Goal: Information Seeking & Learning: Learn about a topic

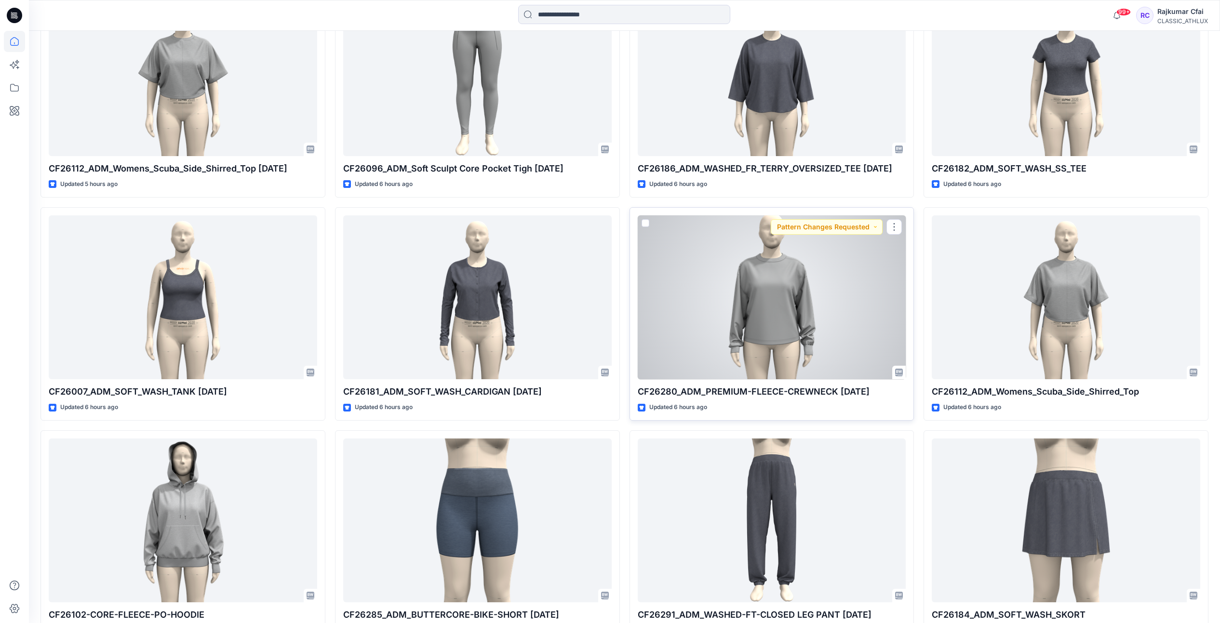
scroll to position [1111, 0]
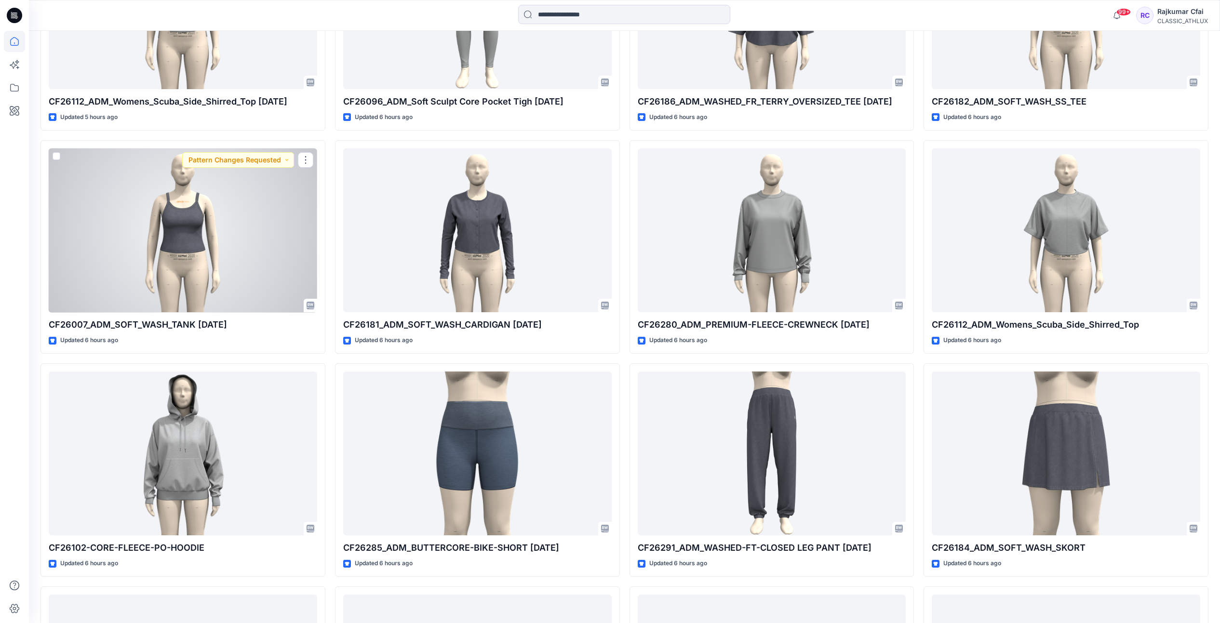
drag, startPoint x: 200, startPoint y: 208, endPoint x: 205, endPoint y: 204, distance: 5.9
click at [200, 208] on div at bounding box center [183, 230] width 268 height 164
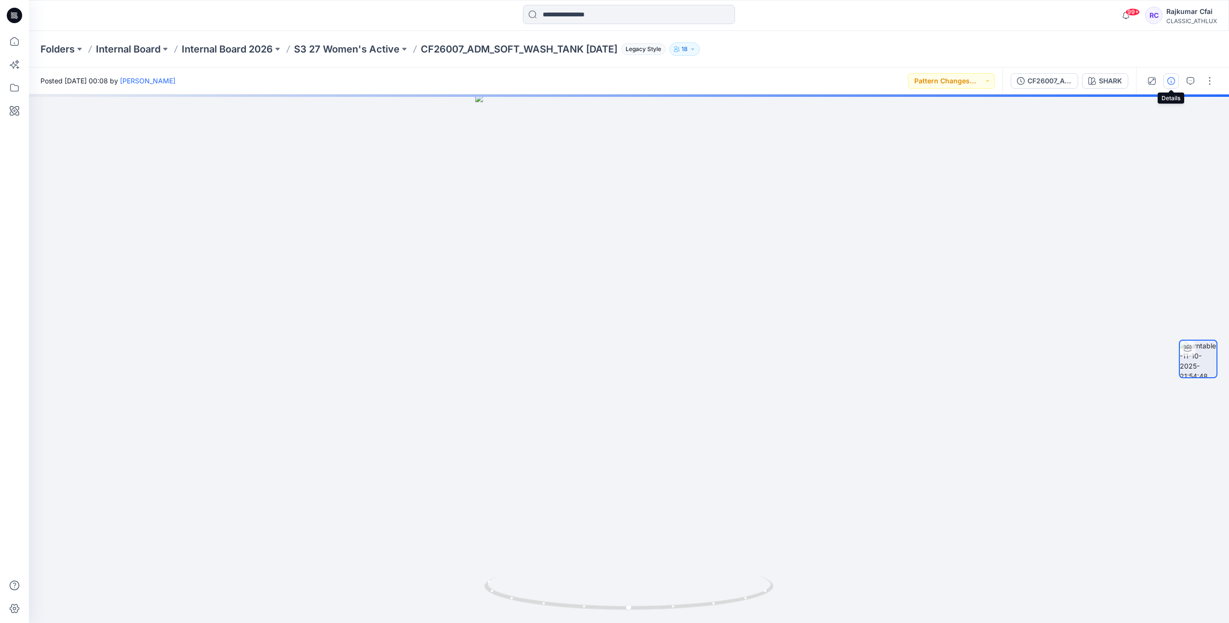
click at [1174, 82] on icon "button" at bounding box center [1171, 81] width 8 height 8
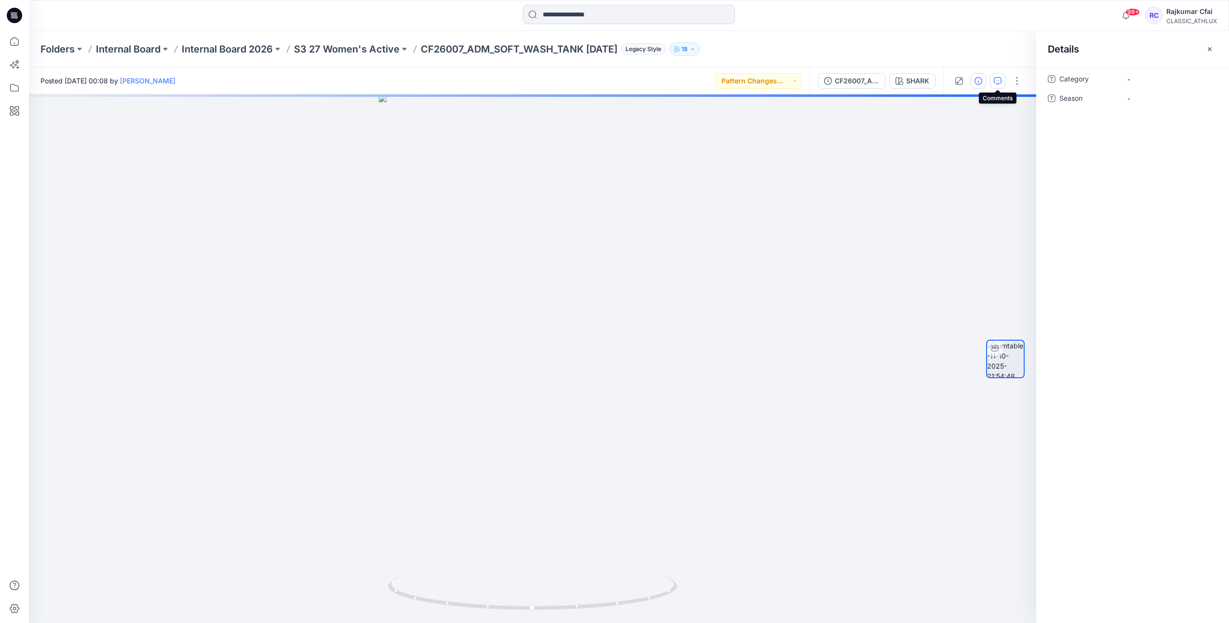
click at [998, 79] on icon "button" at bounding box center [998, 81] width 8 height 8
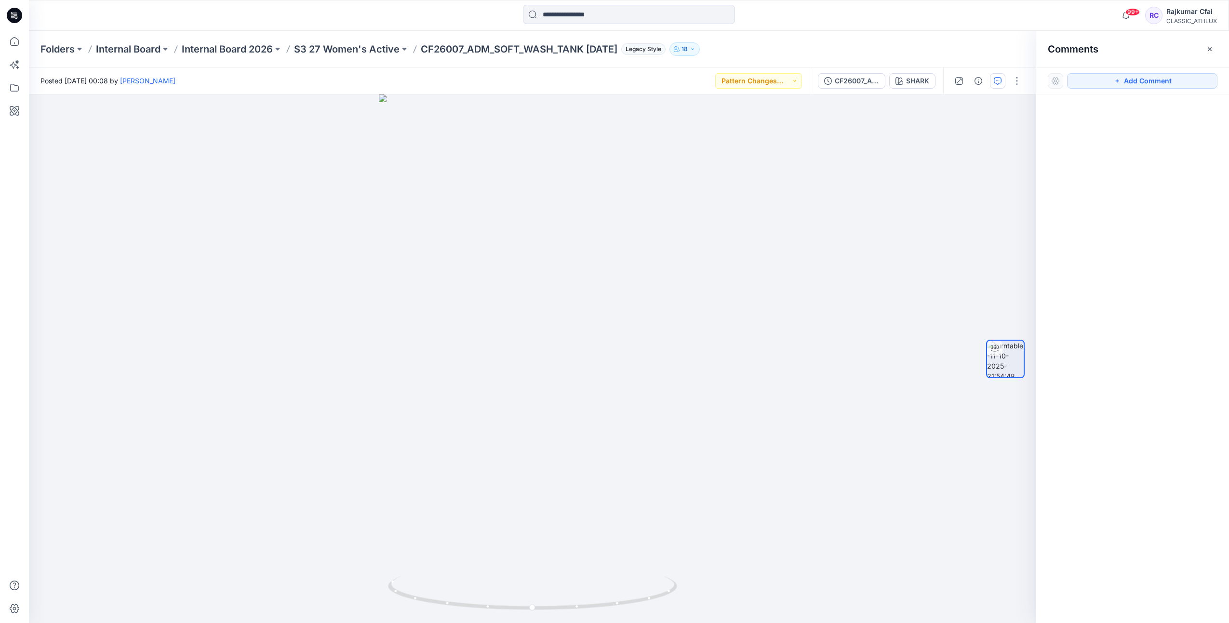
click at [12, 14] on icon at bounding box center [14, 15] width 15 height 15
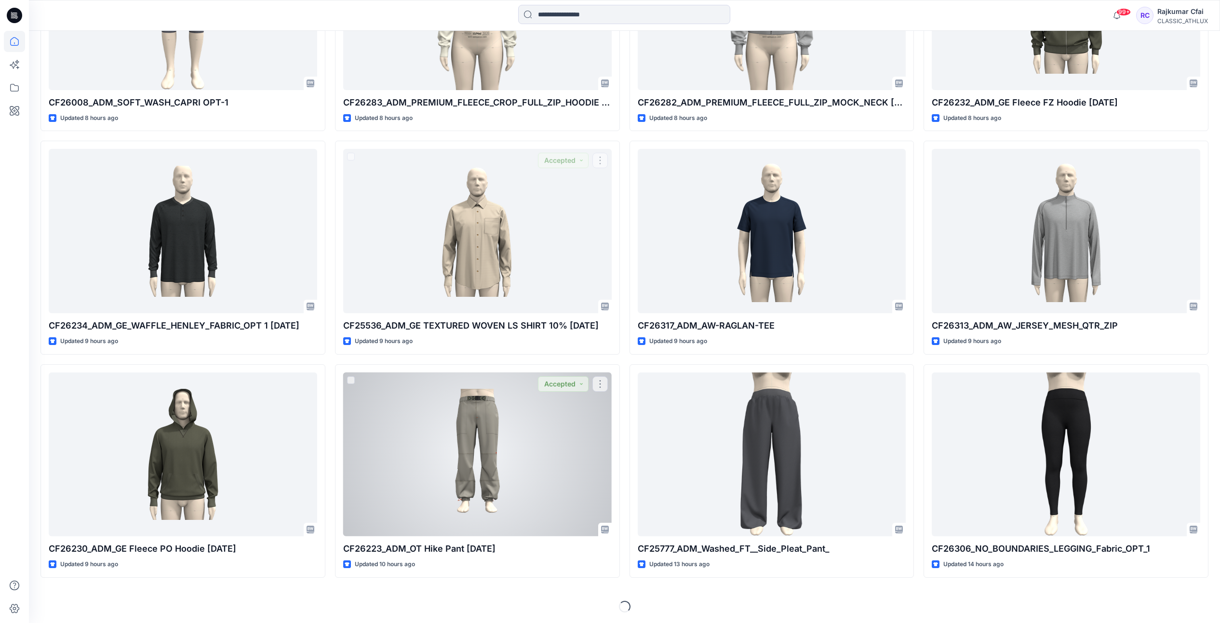
scroll to position [2451, 0]
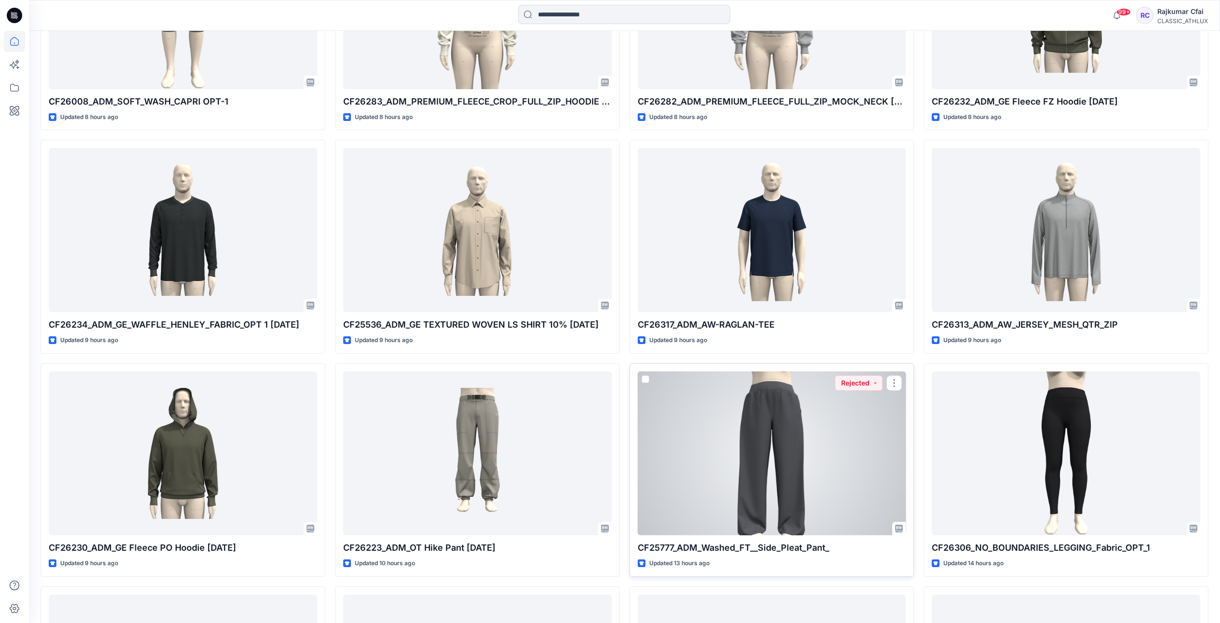
click at [793, 465] on div at bounding box center [772, 454] width 268 height 164
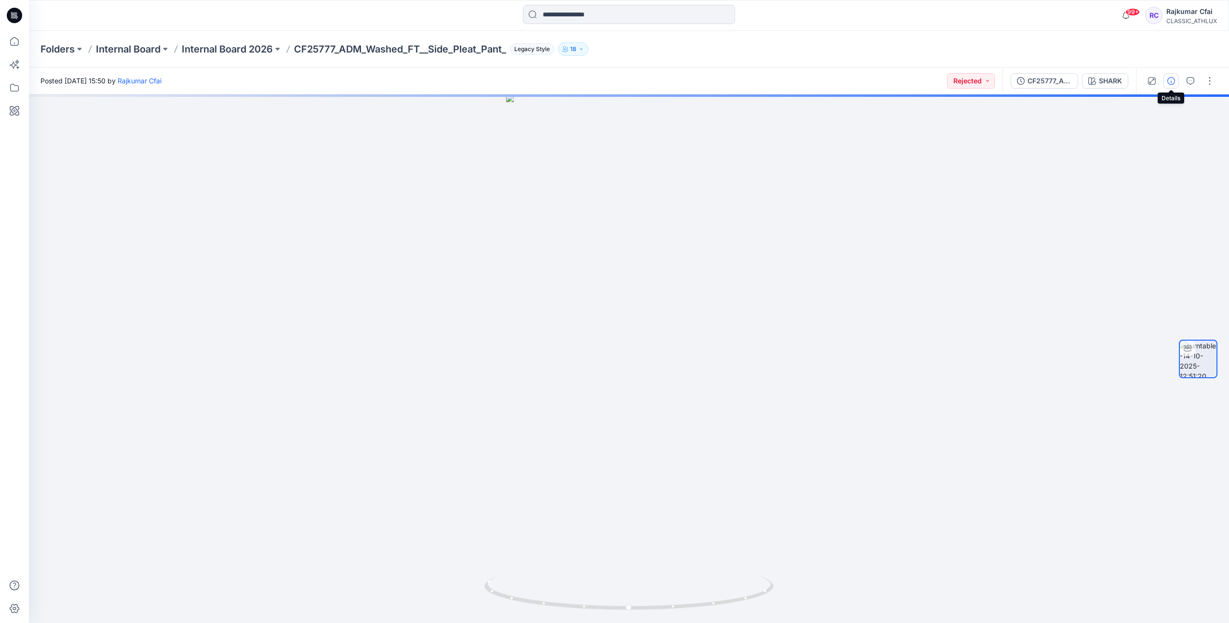
click at [1174, 79] on icon "button" at bounding box center [1171, 81] width 8 height 8
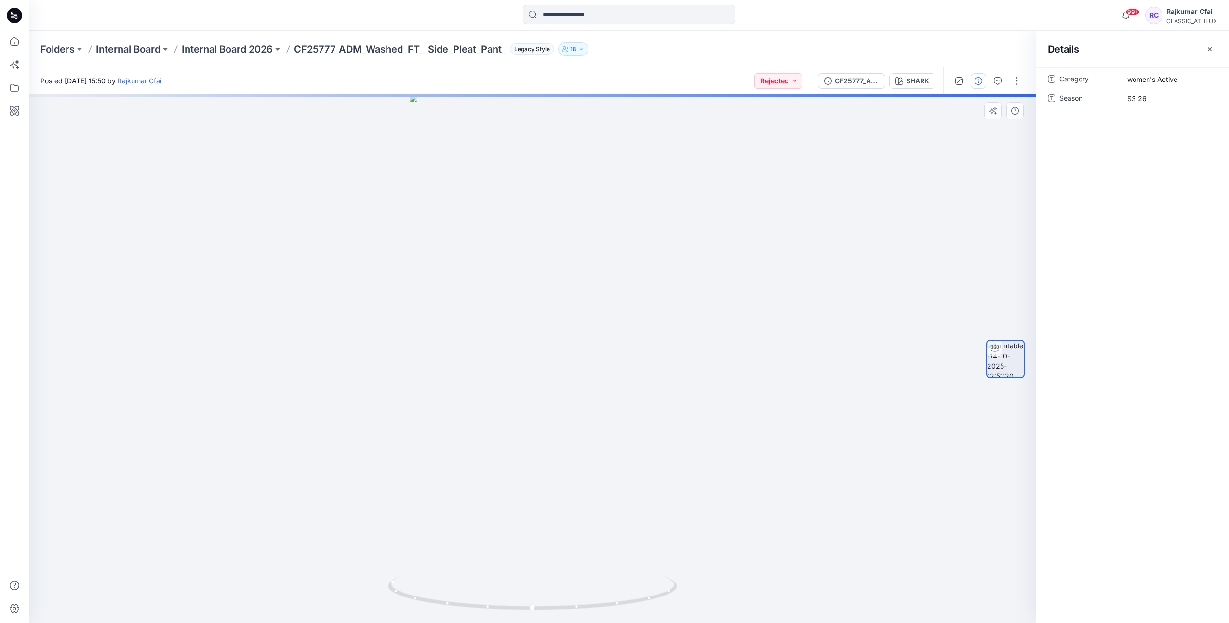
click at [727, 187] on div at bounding box center [532, 358] width 1007 height 529
click at [18, 19] on icon at bounding box center [14, 15] width 15 height 15
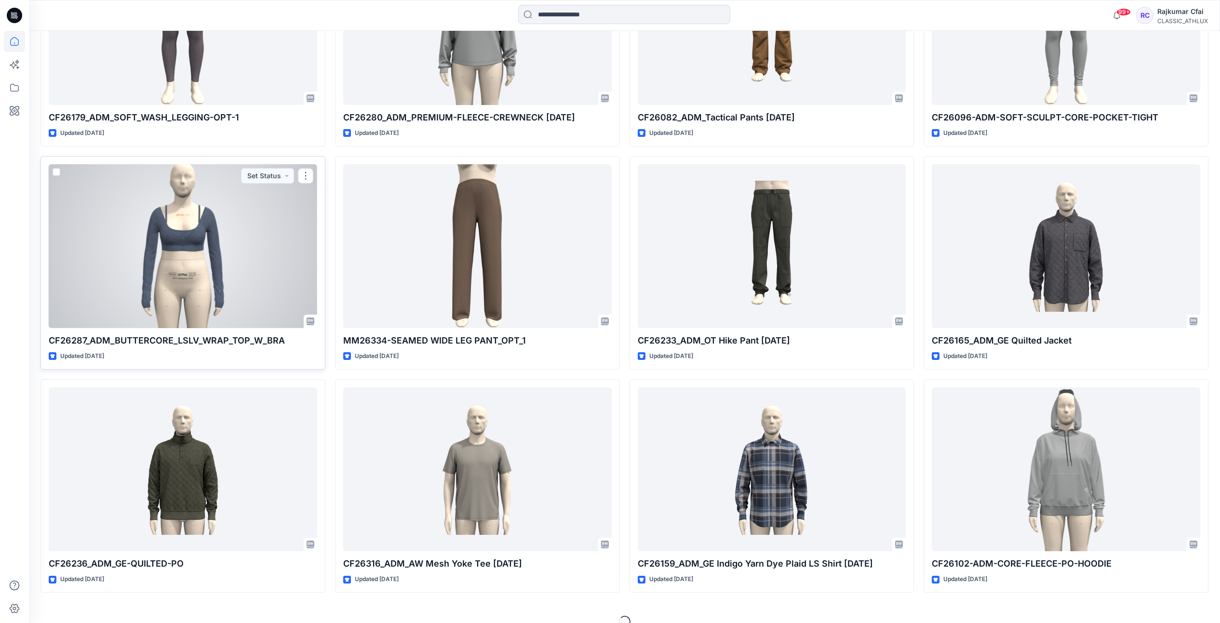
scroll to position [4460, 0]
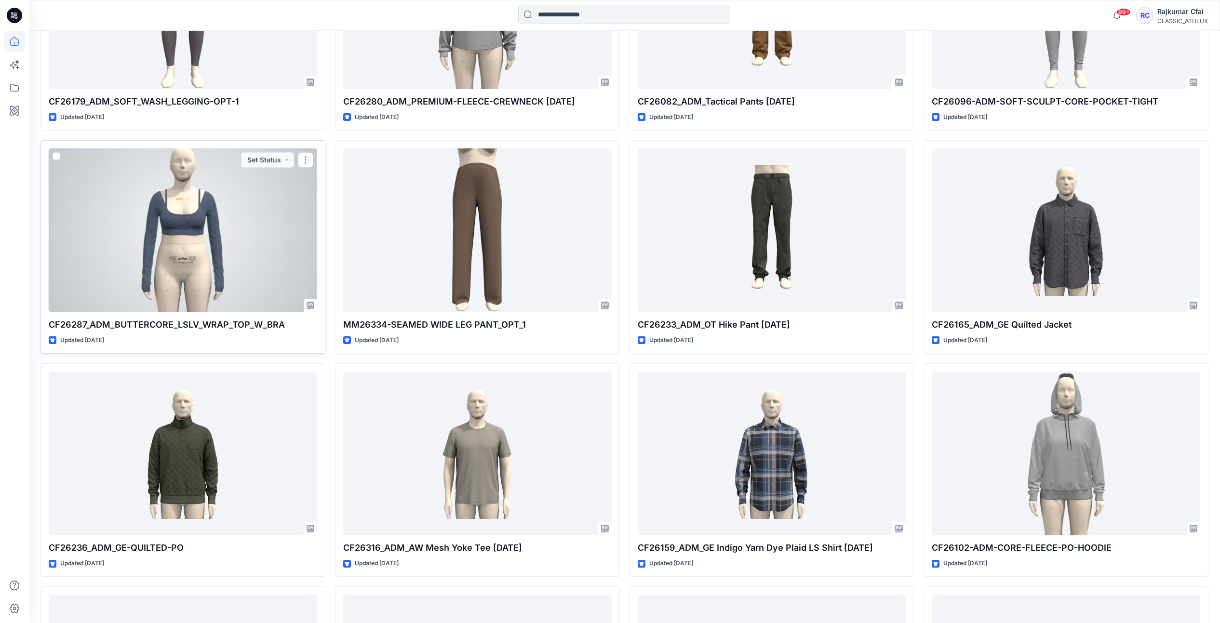
click at [275, 224] on div at bounding box center [183, 230] width 268 height 164
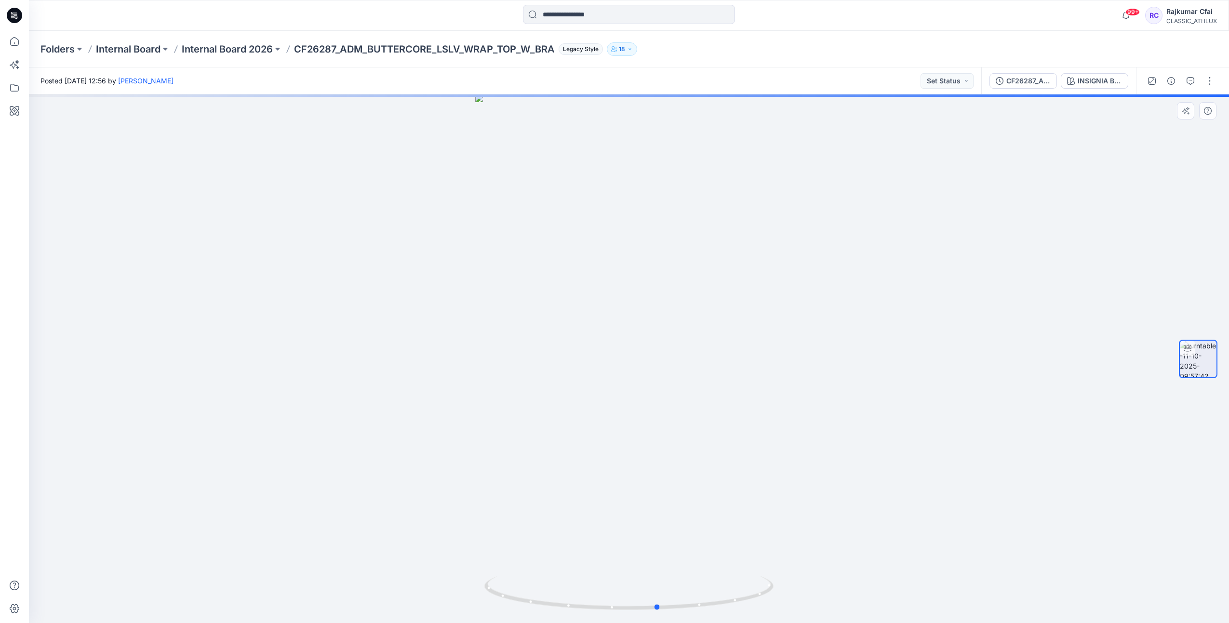
drag, startPoint x: 848, startPoint y: 438, endPoint x: 882, endPoint y: 457, distance: 39.7
click at [882, 457] on div at bounding box center [629, 358] width 1200 height 529
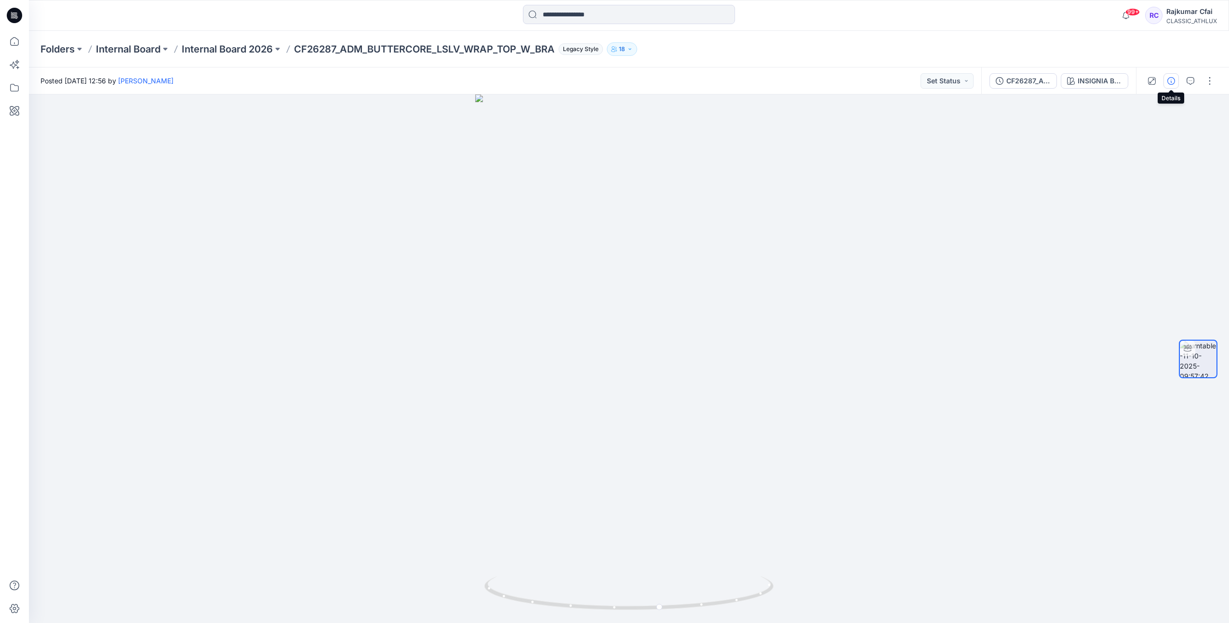
click at [1169, 84] on icon "button" at bounding box center [1171, 81] width 8 height 8
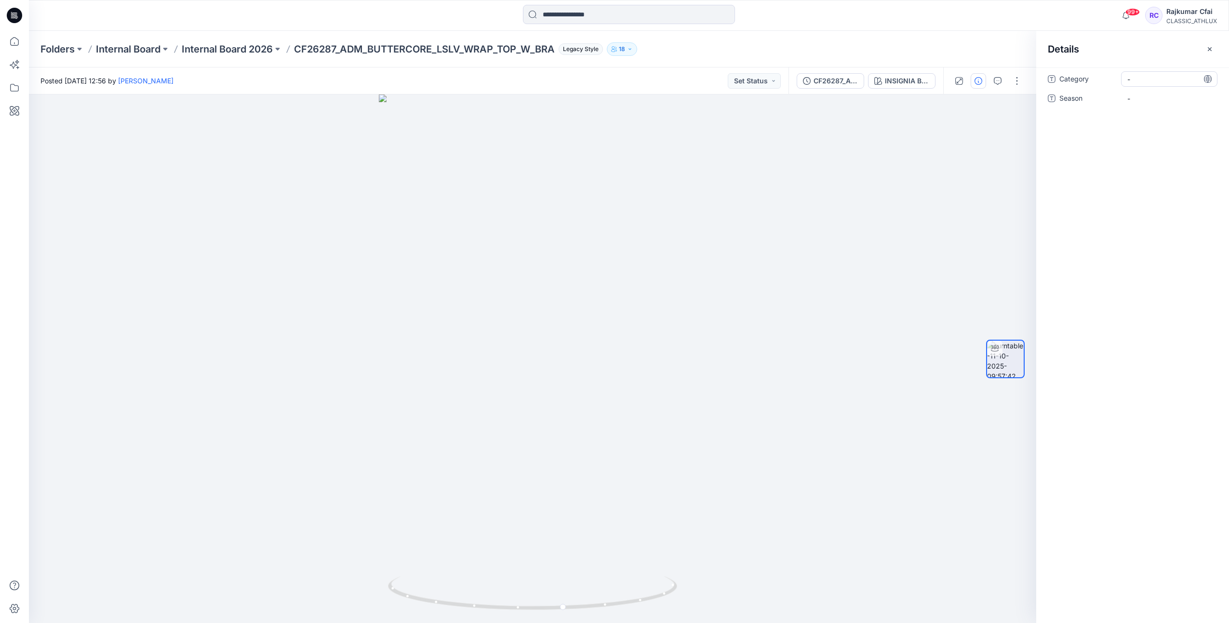
click at [1155, 82] on span "-" at bounding box center [1169, 79] width 84 height 10
type textarea "**********"
click at [1092, 112] on div "Category Women's Active Season -" at bounding box center [1133, 94] width 170 height 46
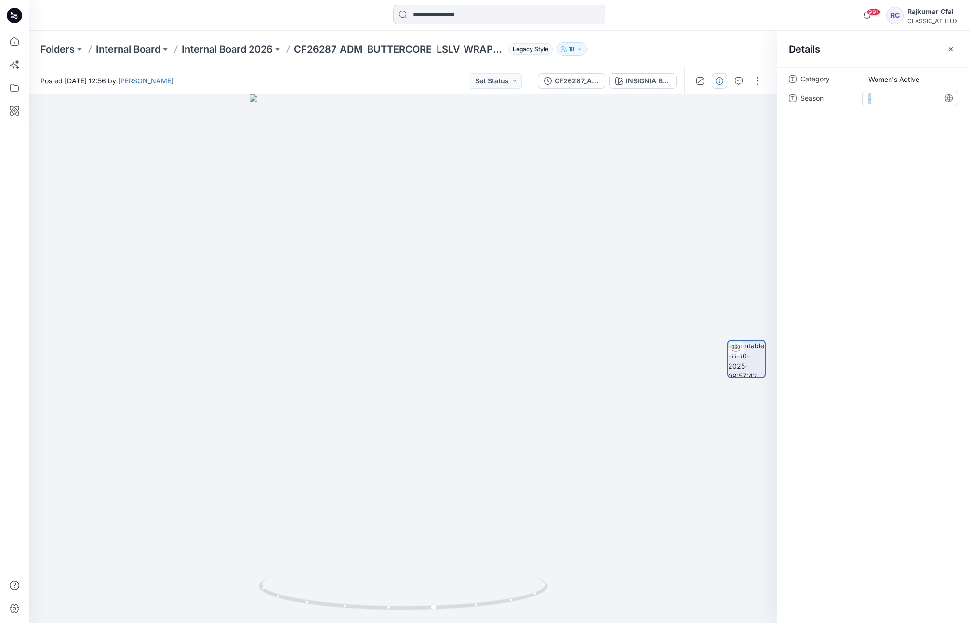
click at [881, 97] on span "-" at bounding box center [911, 99] width 84 height 10
drag, startPoint x: 881, startPoint y: 97, endPoint x: 851, endPoint y: 102, distance: 30.3
click at [851, 102] on div "Season" at bounding box center [874, 98] width 170 height 15
type textarea "*****"
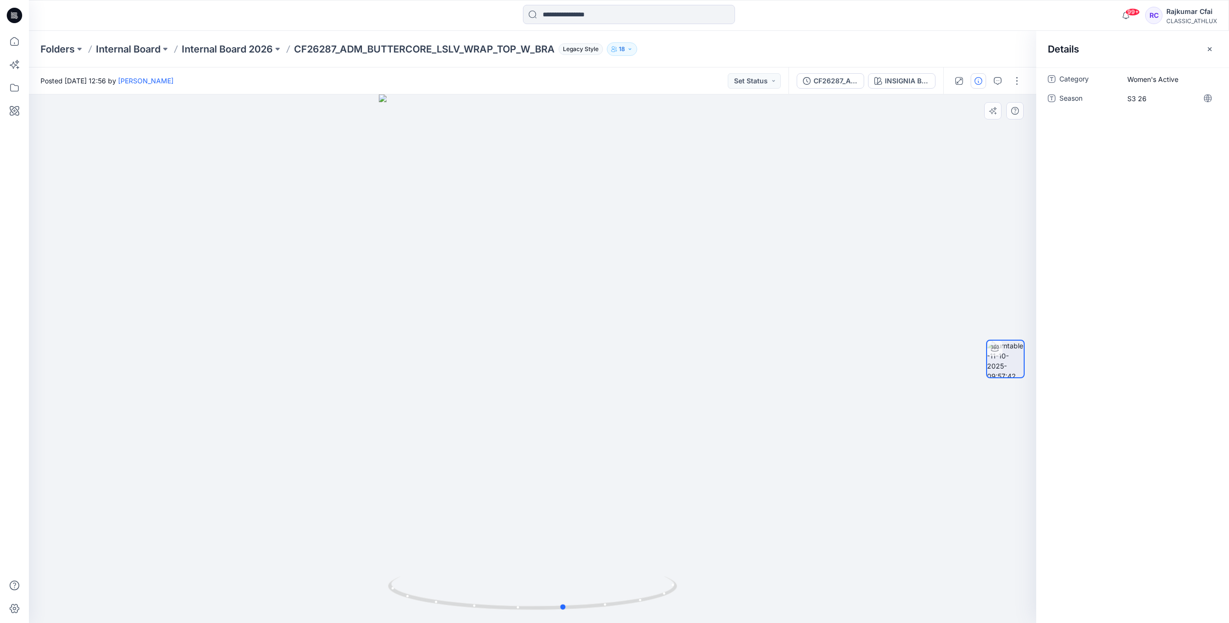
click at [904, 219] on div at bounding box center [532, 358] width 1007 height 529
click at [12, 19] on icon at bounding box center [14, 15] width 15 height 15
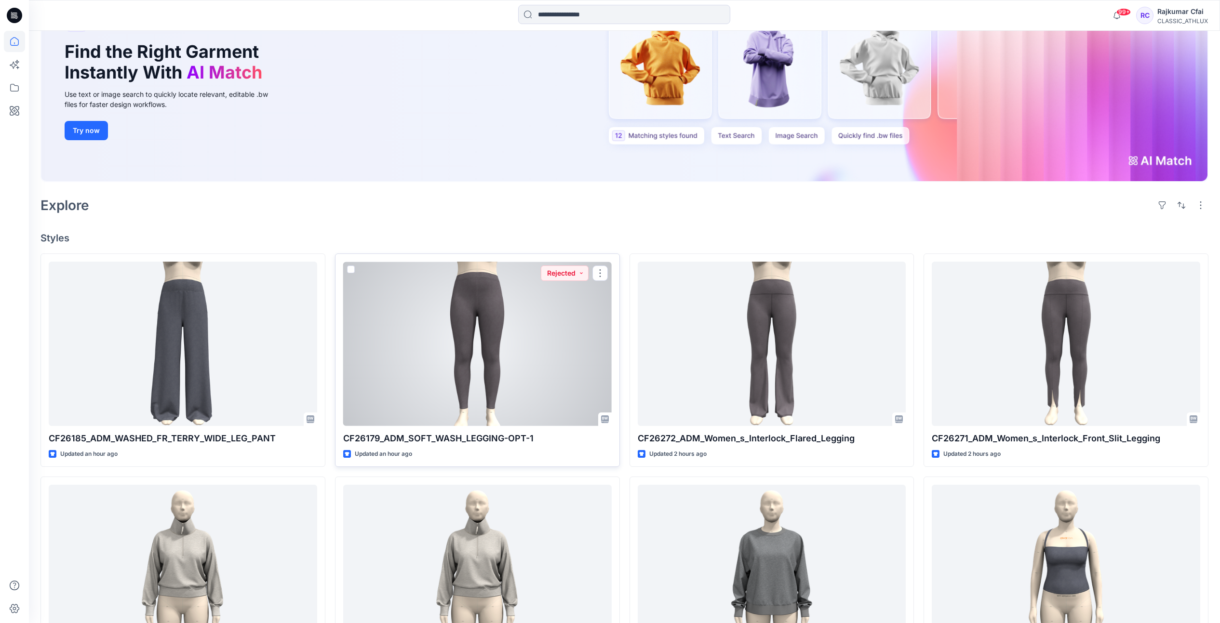
scroll to position [241, 0]
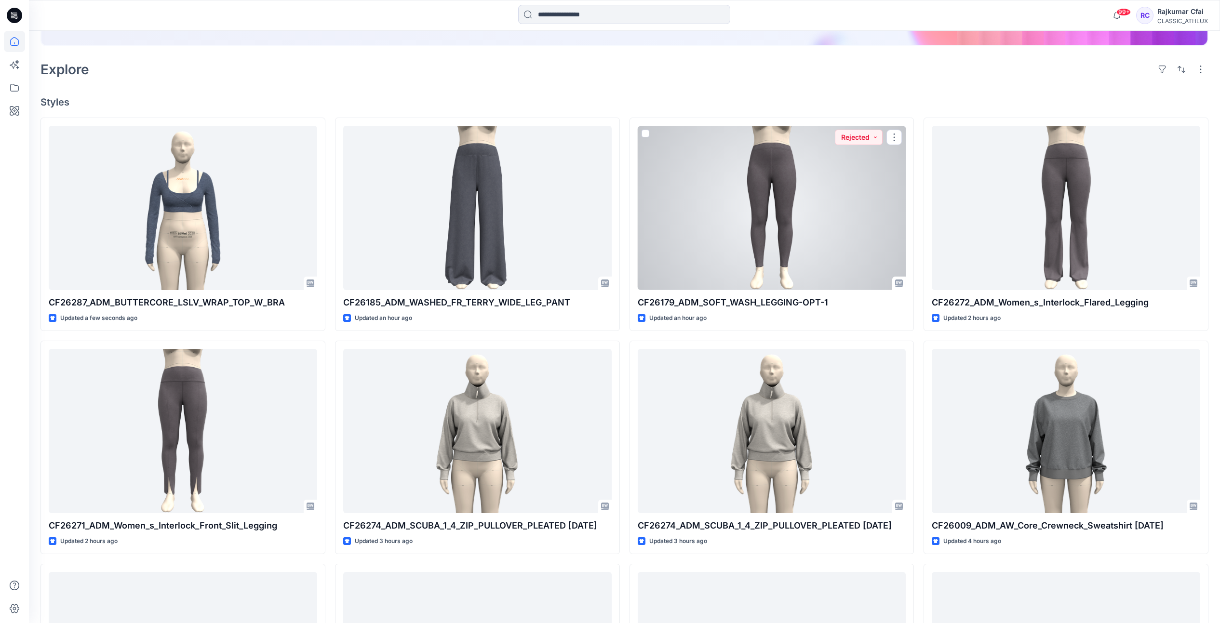
click at [862, 215] on div at bounding box center [772, 208] width 268 height 164
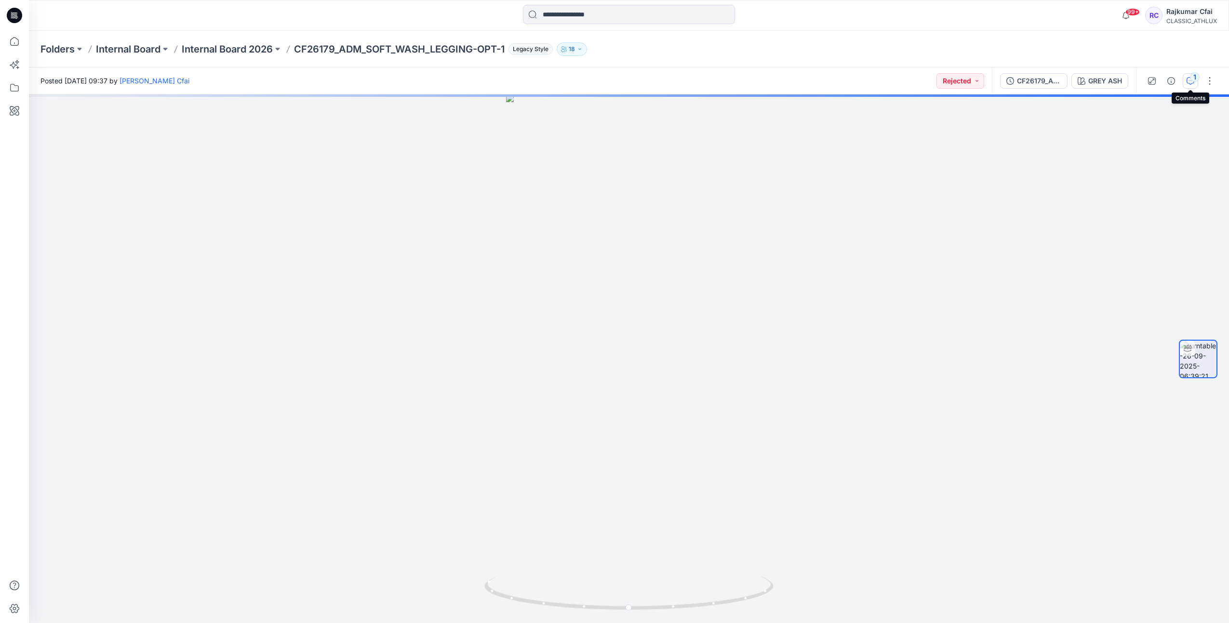
click at [1191, 77] on div "1" at bounding box center [1195, 77] width 10 height 10
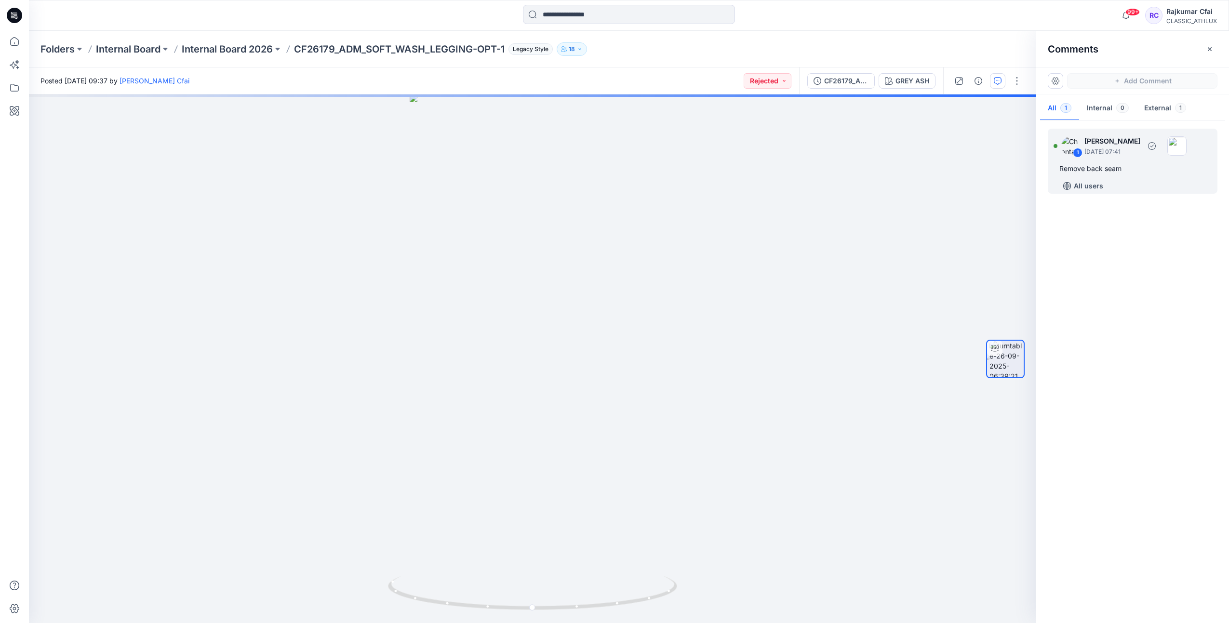
click at [1092, 171] on div "Remove back seam" at bounding box center [1132, 169] width 147 height 12
click at [1079, 174] on div "1 [PERSON_NAME] [DATE] 07:41 Remove back seam All users" at bounding box center [1133, 161] width 170 height 65
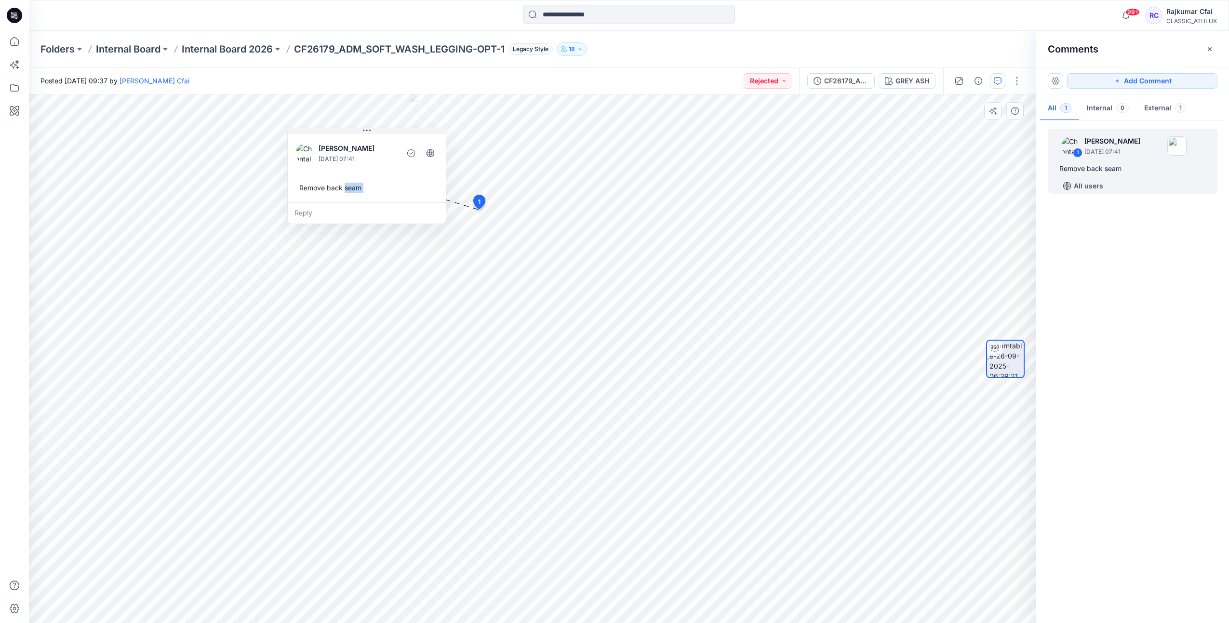
drag, startPoint x: 524, startPoint y: 275, endPoint x: 343, endPoint y: 191, distance: 199.9
click at [343, 191] on div "Remove back seam" at bounding box center [366, 188] width 143 height 18
click at [1110, 173] on div "Remove back seam" at bounding box center [1132, 169] width 147 height 12
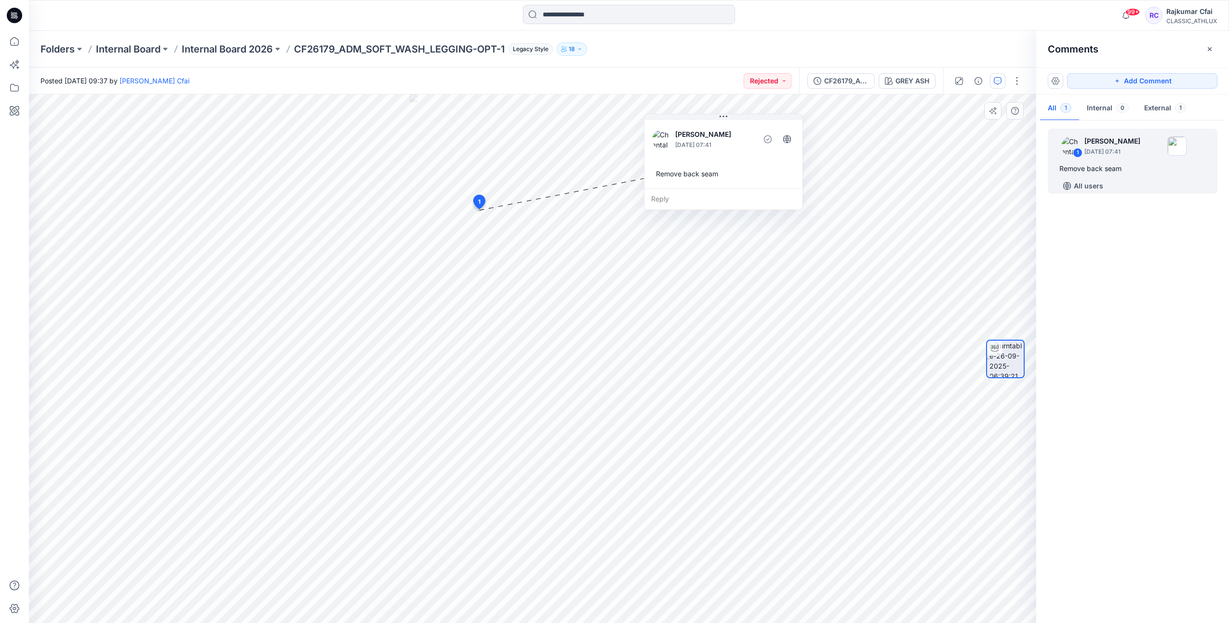
drag, startPoint x: 576, startPoint y: 272, endPoint x: 756, endPoint y: 172, distance: 205.8
click at [756, 172] on div "Remove back seam" at bounding box center [723, 174] width 143 height 18
drag, startPoint x: 9, startPoint y: 16, endPoint x: 15, endPoint y: 41, distance: 26.0
click at [9, 16] on icon at bounding box center [14, 15] width 15 height 15
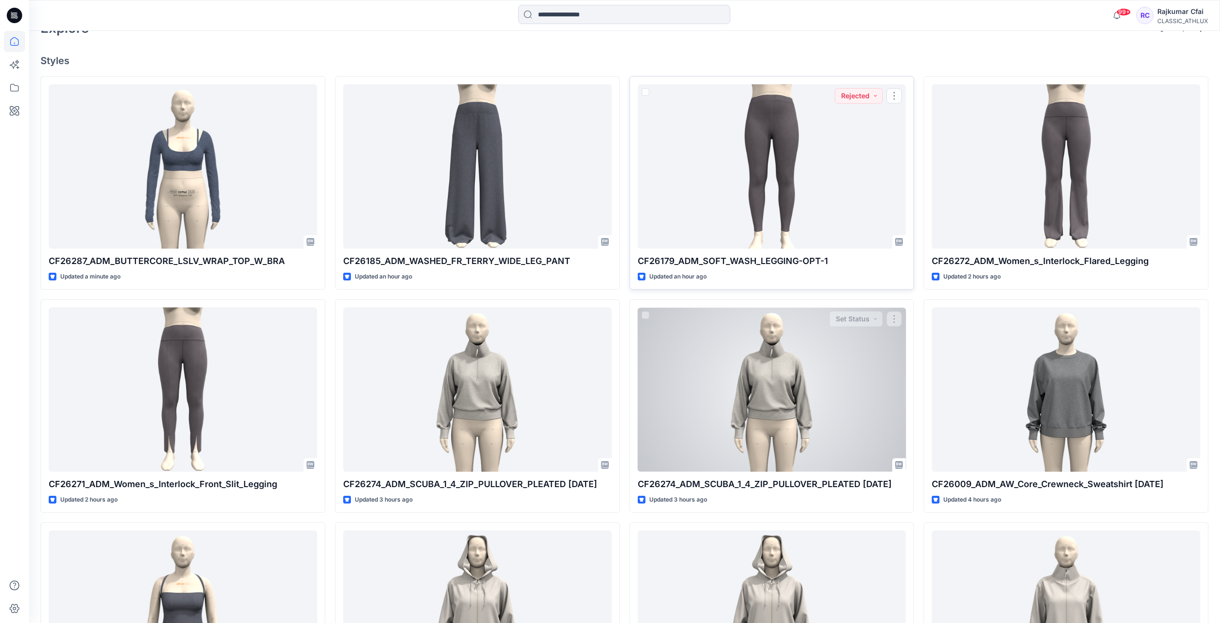
scroll to position [301, 0]
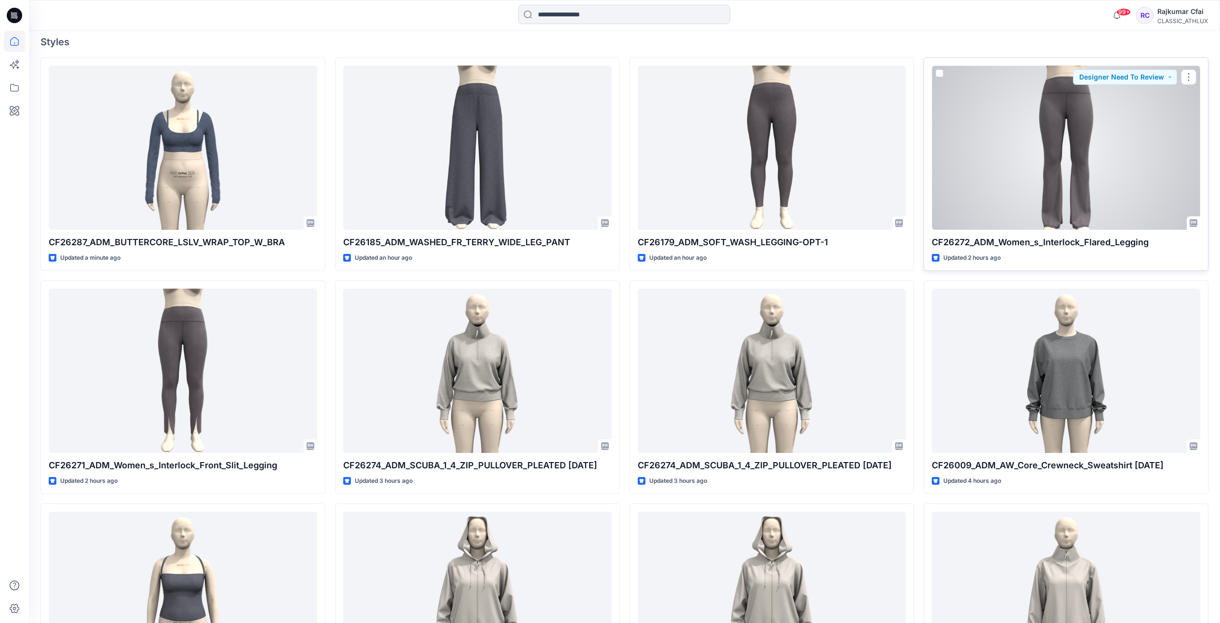
click at [1078, 174] on div at bounding box center [1066, 148] width 268 height 164
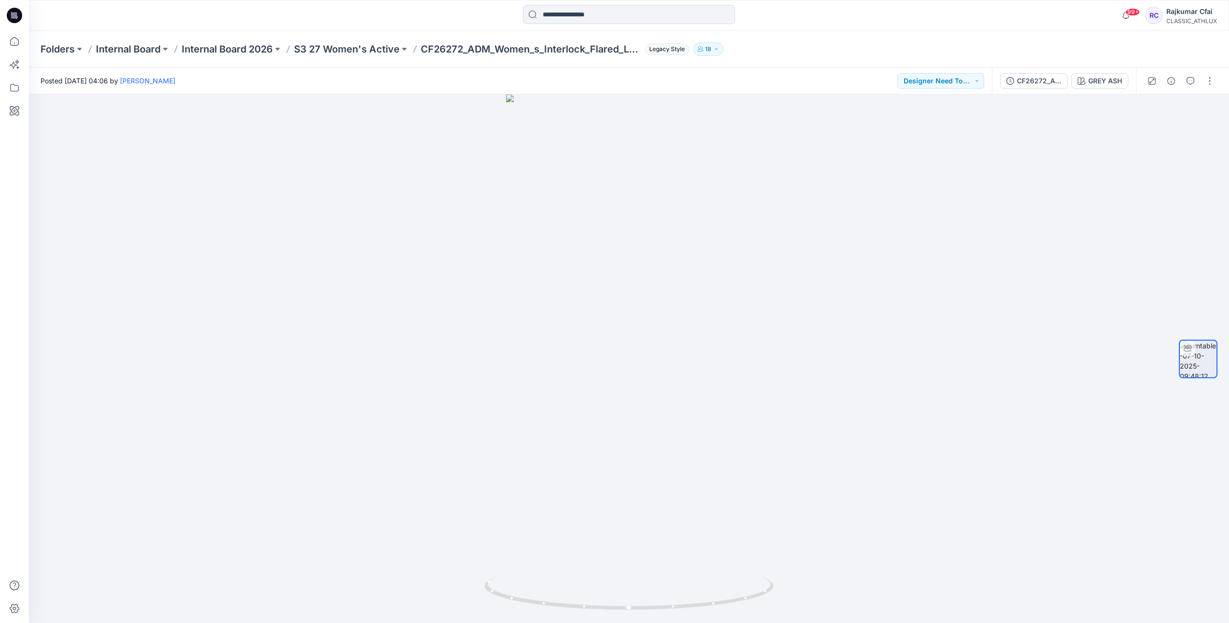
click at [15, 15] on icon at bounding box center [16, 15] width 4 height 0
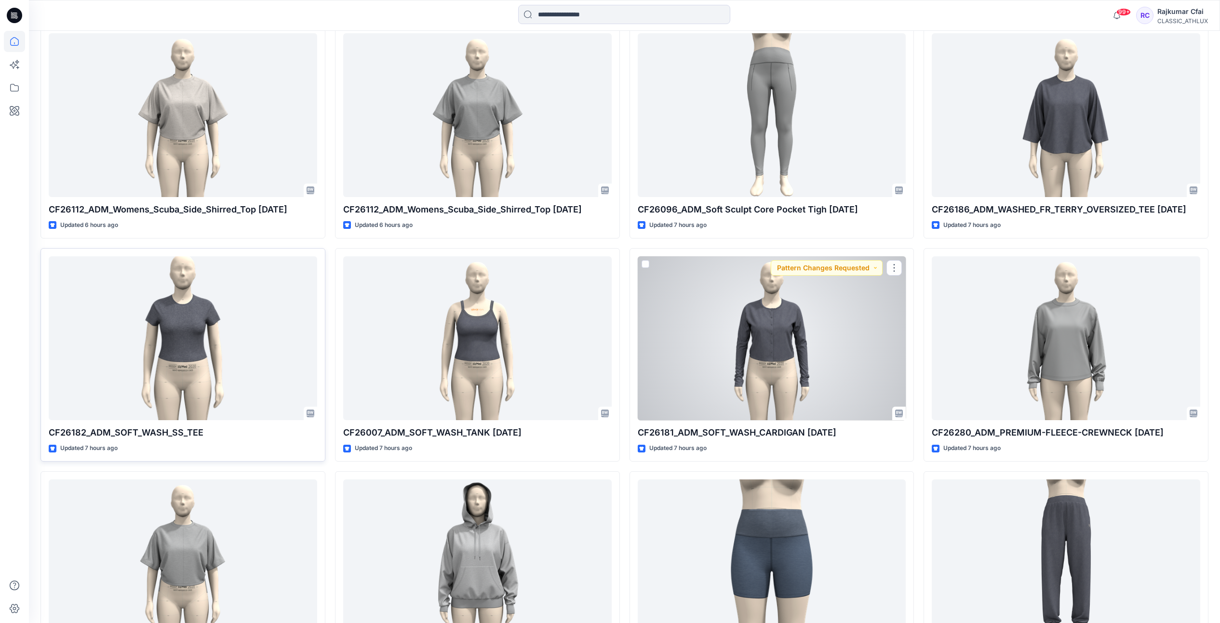
scroll to position [1024, 0]
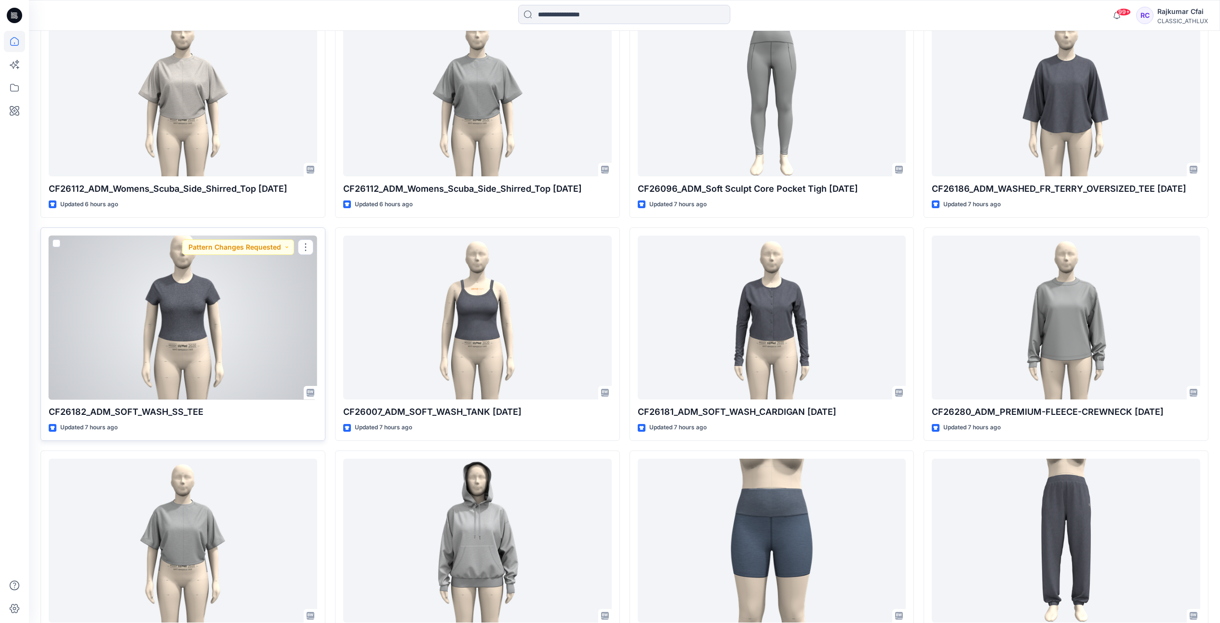
click at [254, 305] on div at bounding box center [183, 318] width 268 height 164
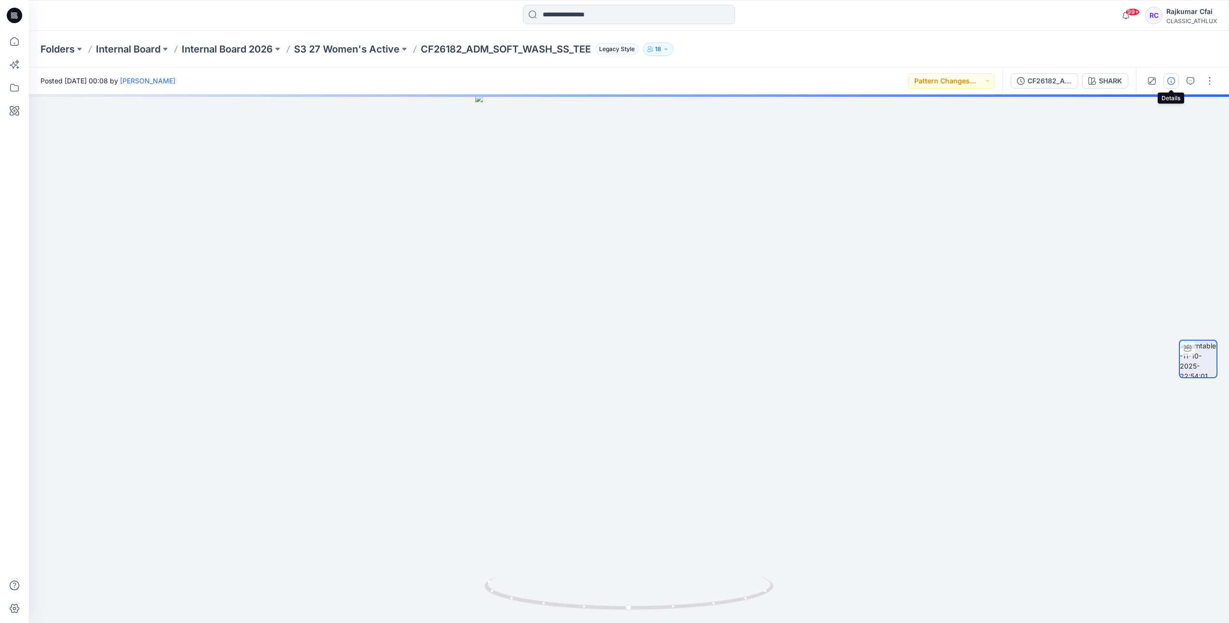
click at [1171, 82] on icon "button" at bounding box center [1171, 81] width 8 height 8
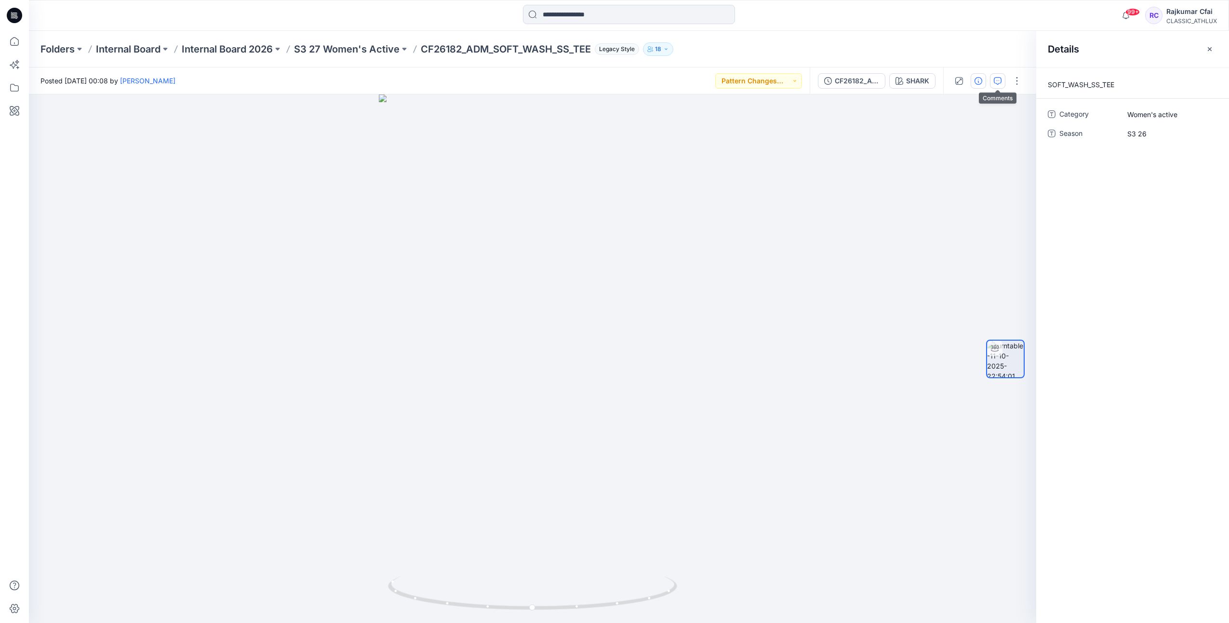
click at [994, 78] on icon "button" at bounding box center [998, 81] width 8 height 8
click at [12, 15] on icon at bounding box center [12, 15] width 3 height 0
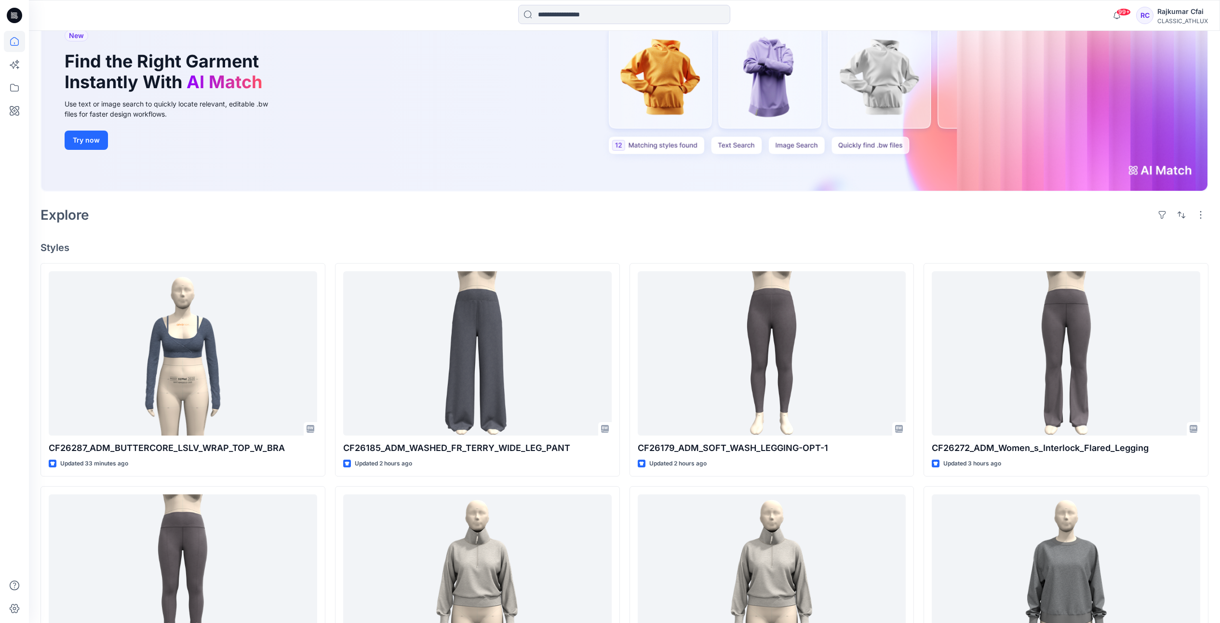
scroll to position [181, 0]
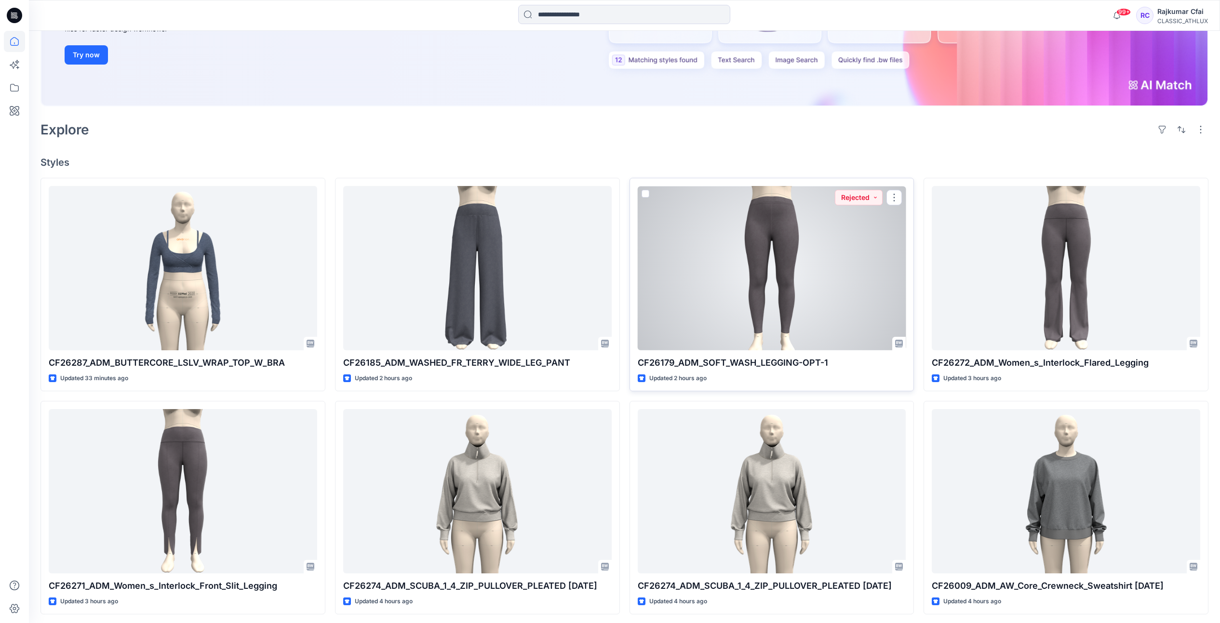
click at [808, 296] on div at bounding box center [772, 268] width 268 height 164
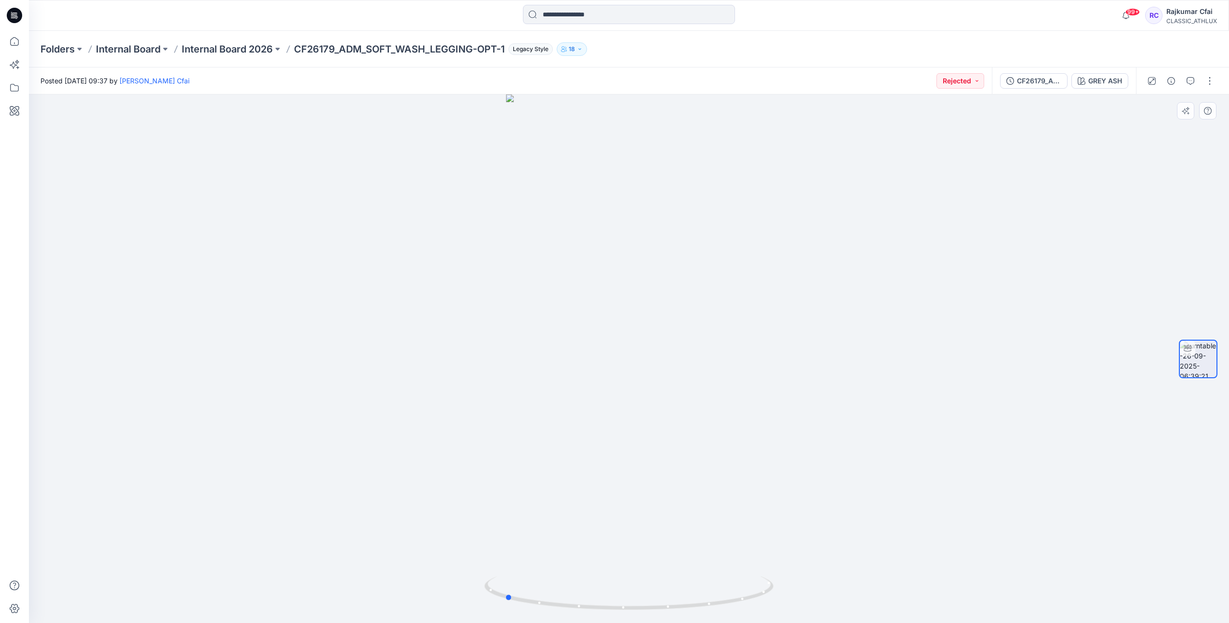
drag, startPoint x: 802, startPoint y: 505, endPoint x: 865, endPoint y: 295, distance: 219.4
click at [682, 484] on div at bounding box center [629, 358] width 1200 height 529
click at [1192, 81] on icon "button" at bounding box center [1191, 81] width 8 height 8
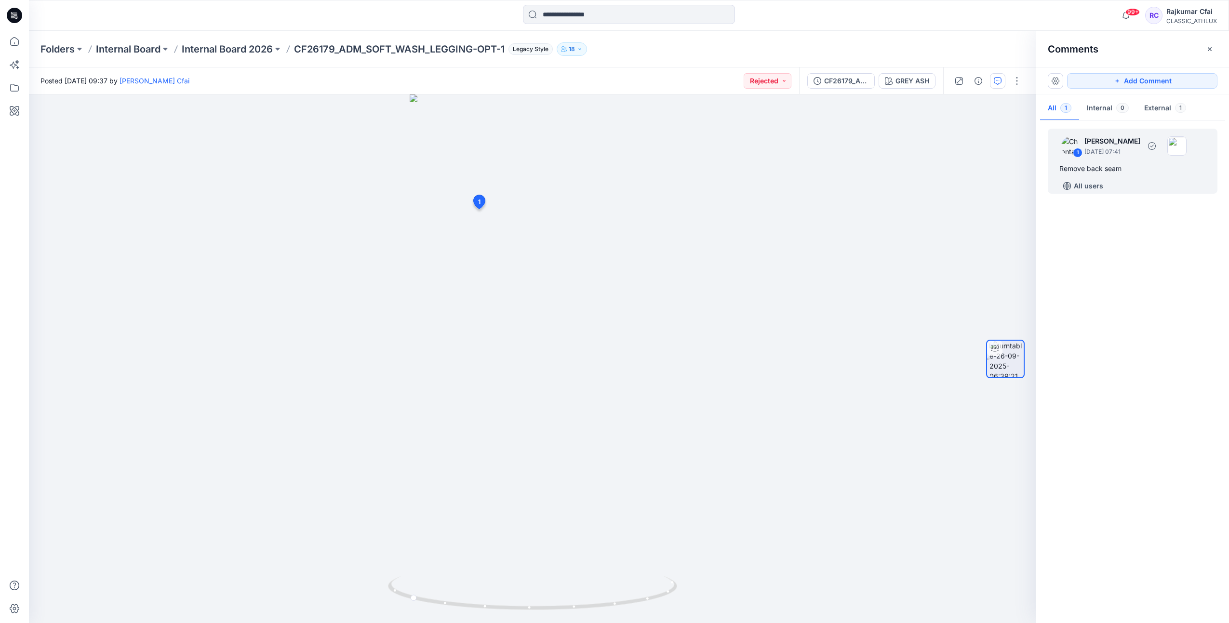
click at [1088, 172] on div "Remove back seam" at bounding box center [1132, 169] width 147 height 12
drag, startPoint x: 557, startPoint y: 257, endPoint x: 361, endPoint y: 188, distance: 208.5
click at [361, 188] on div "[PERSON_NAME] [DATE] 07:41 Remove back seam" at bounding box center [346, 184] width 158 height 70
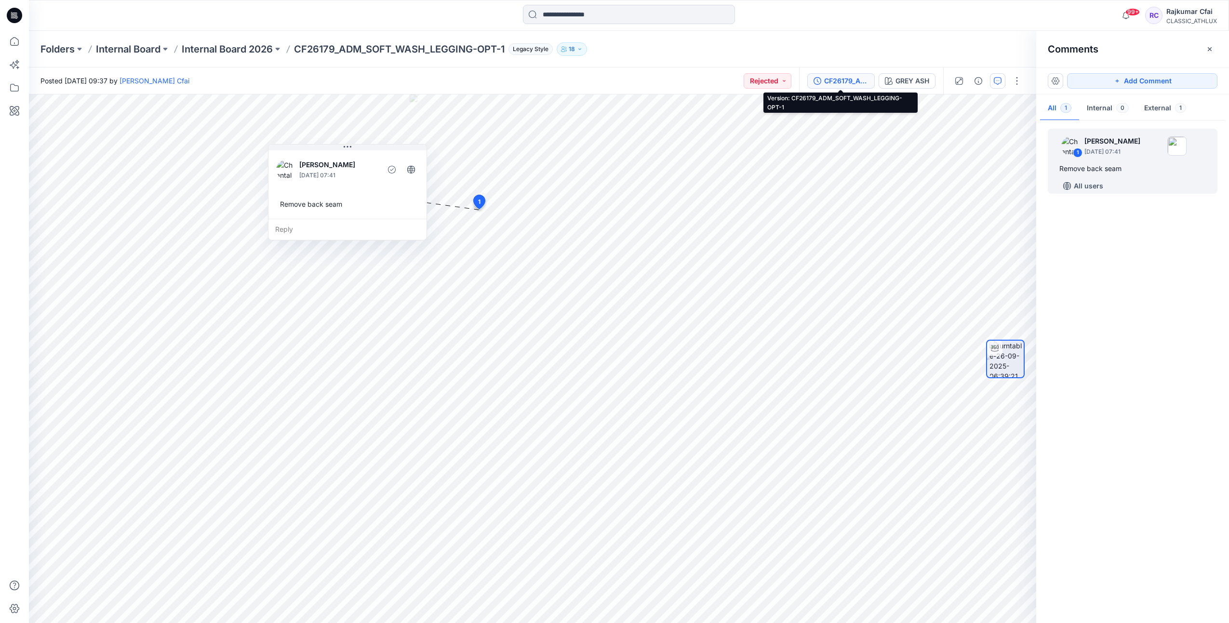
click at [863, 87] on button "CF26179_ADM_SOFT_WASH_LEGGING-OPT-1" at bounding box center [840, 80] width 67 height 15
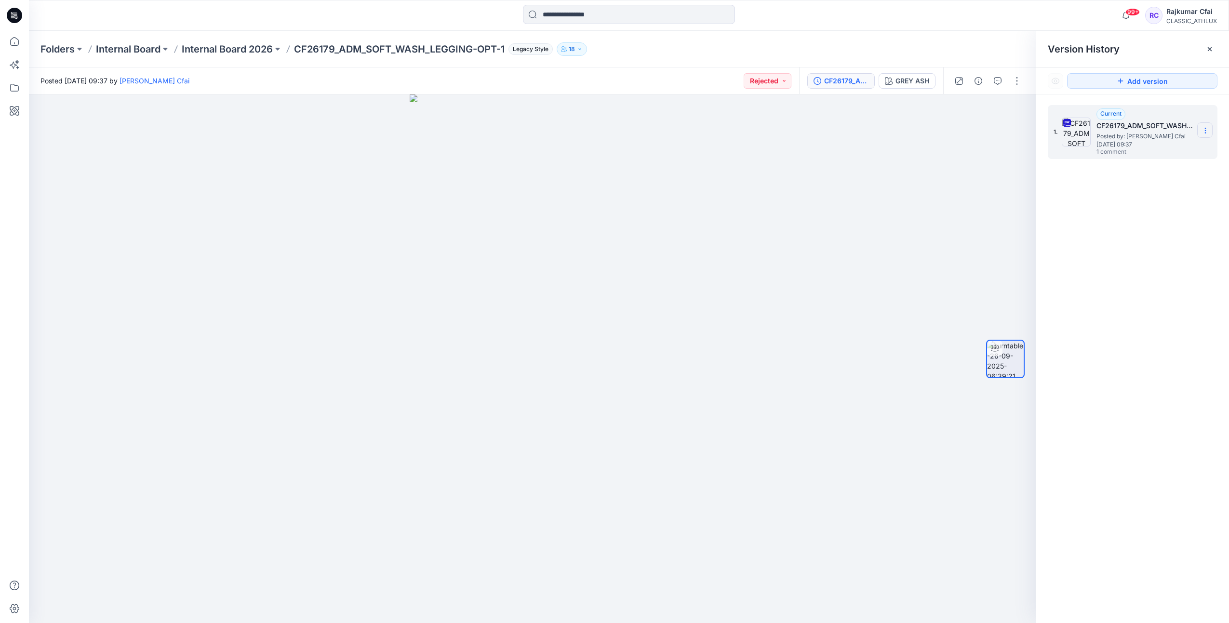
click at [1208, 130] on icon at bounding box center [1206, 131] width 8 height 8
click at [1124, 151] on span "Download Source BW File" at bounding box center [1156, 150] width 81 height 12
drag, startPoint x: 306, startPoint y: 264, endPoint x: 146, endPoint y: 22, distance: 290.1
click at [306, 259] on div at bounding box center [532, 358] width 1007 height 529
click at [22, 13] on icon at bounding box center [14, 15] width 15 height 15
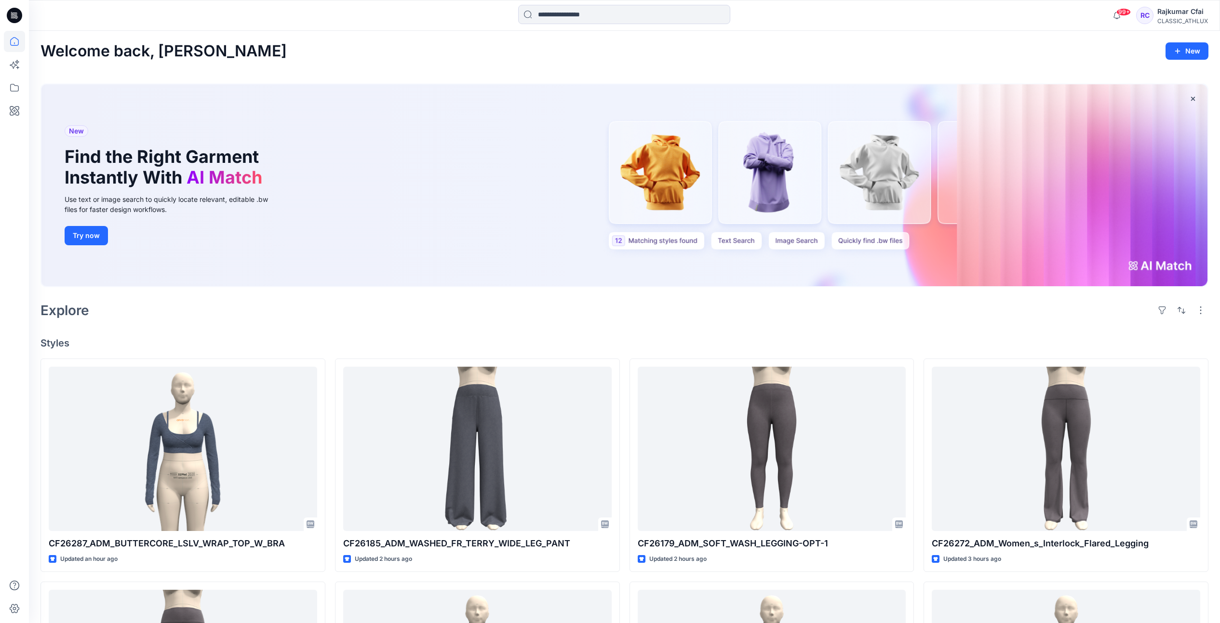
click at [14, 18] on icon at bounding box center [14, 15] width 15 height 15
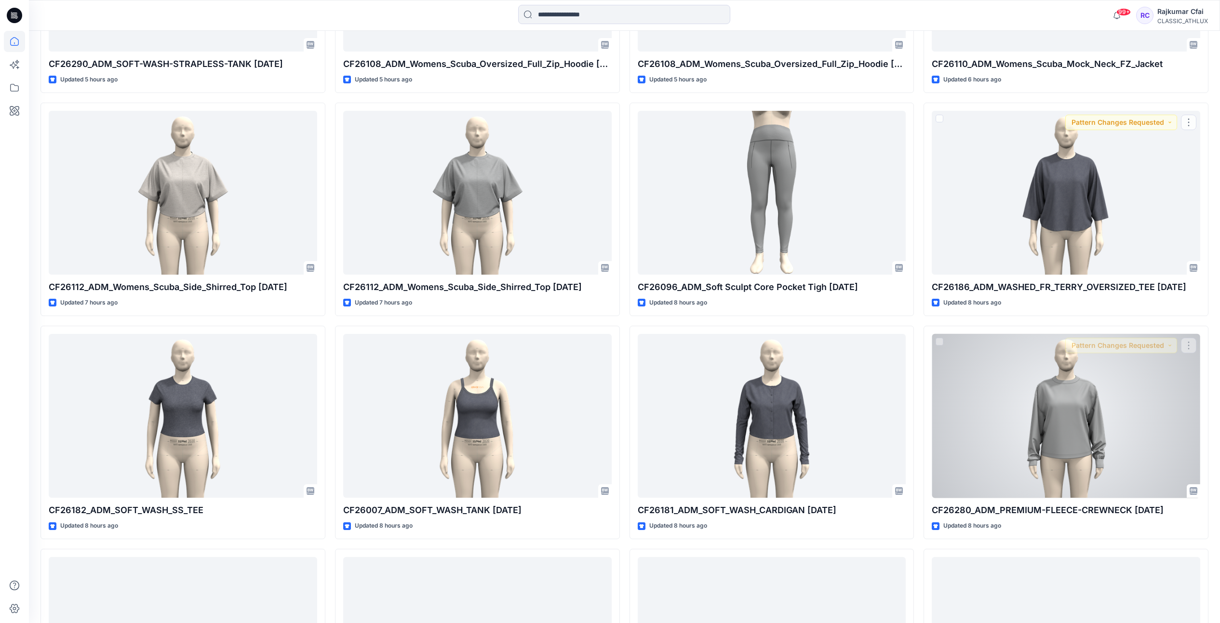
scroll to position [1024, 0]
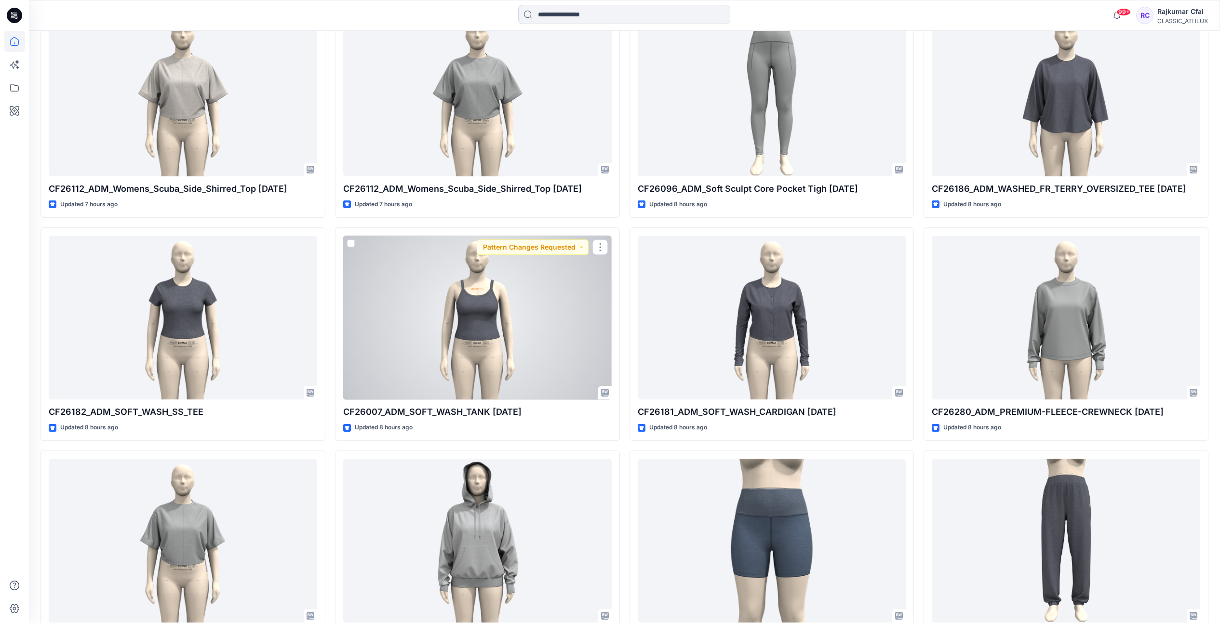
click at [517, 344] on div at bounding box center [477, 318] width 268 height 164
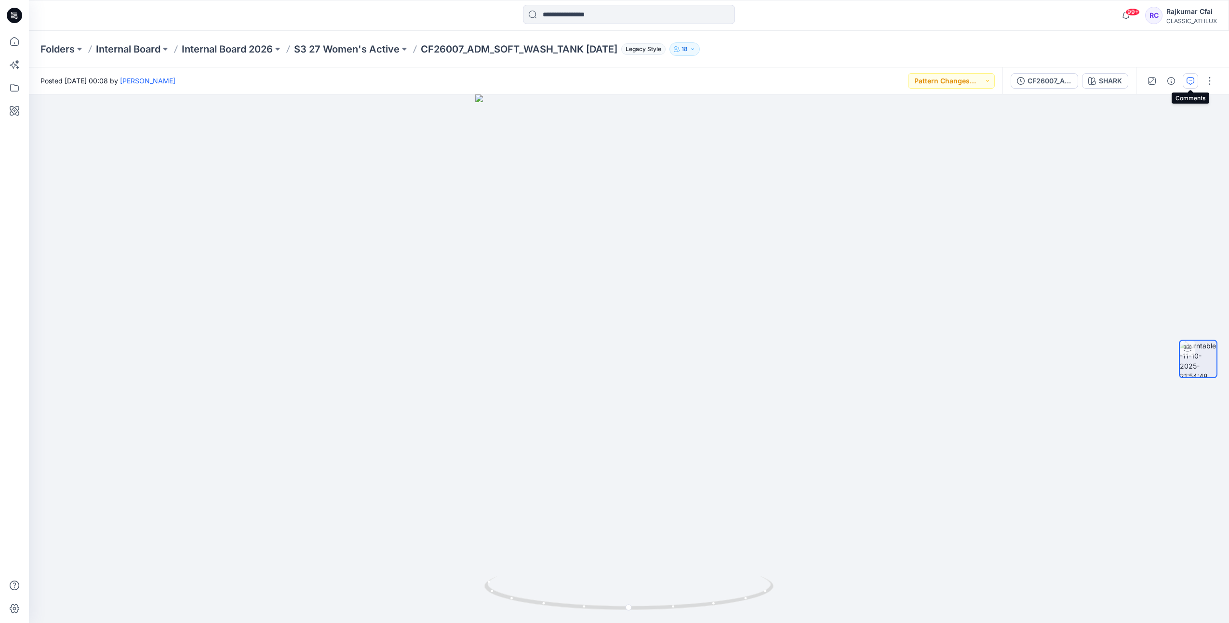
click at [1190, 80] on icon "button" at bounding box center [1190, 80] width 3 height 0
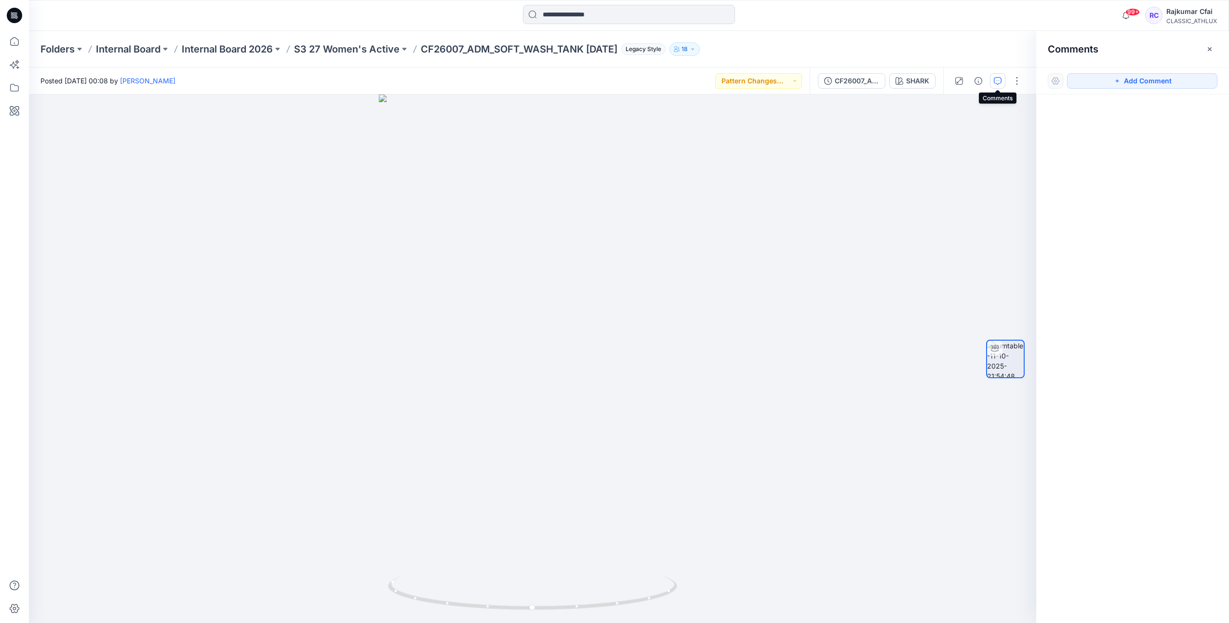
click at [13, 14] on icon at bounding box center [15, 14] width 4 height 0
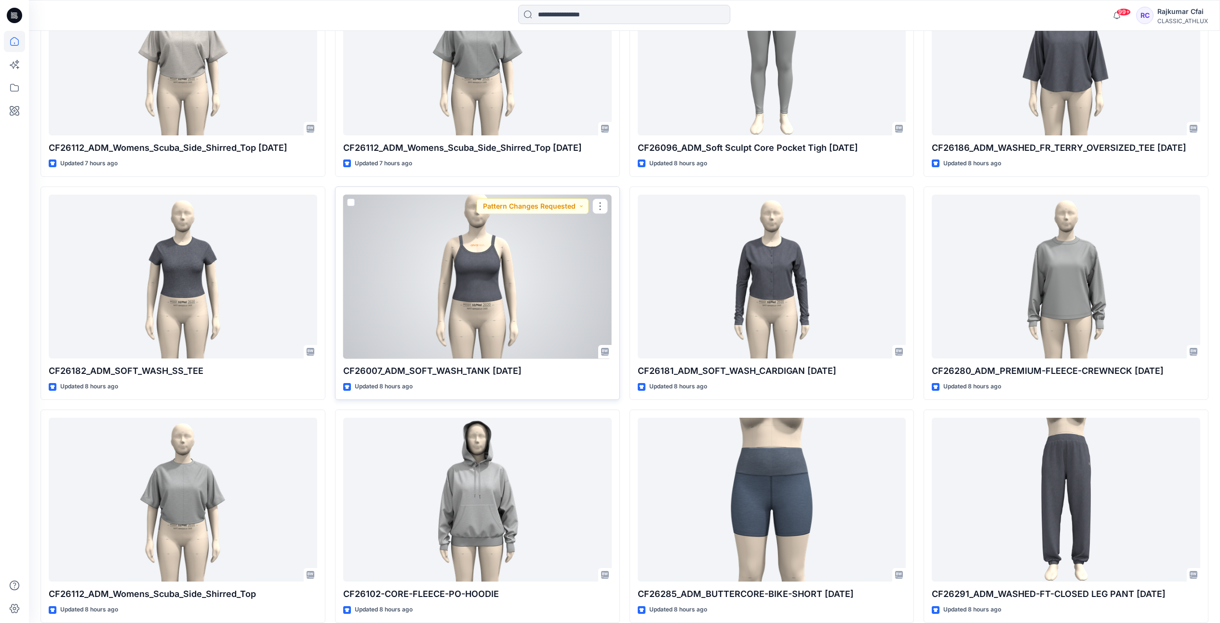
scroll to position [1205, 0]
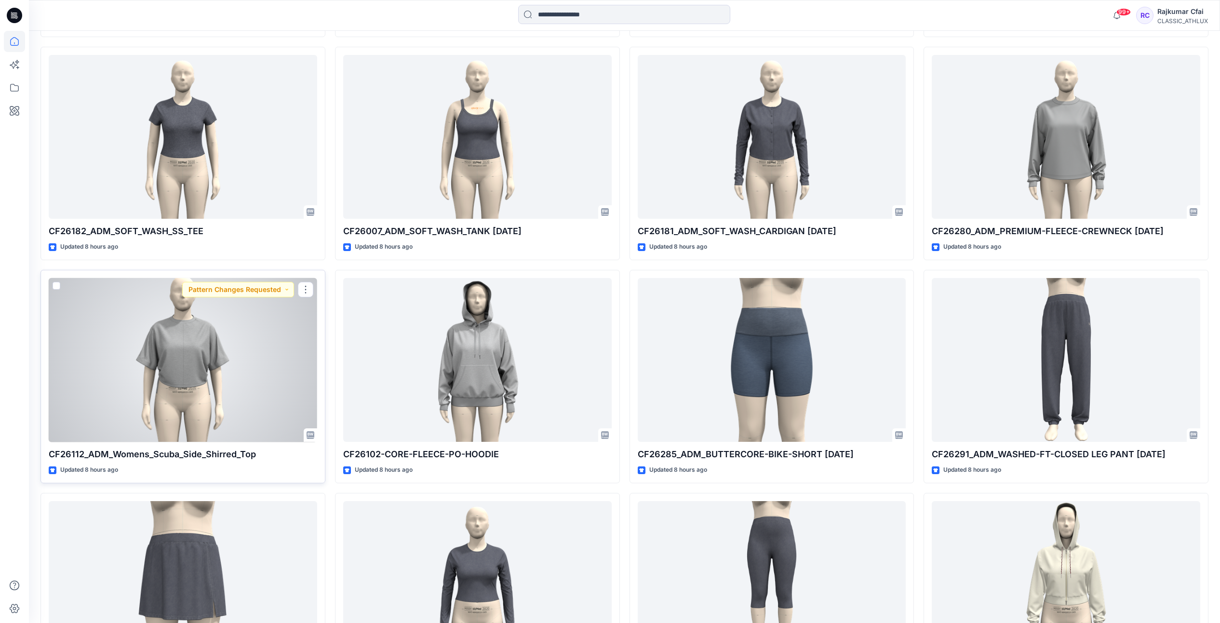
click at [291, 383] on div at bounding box center [183, 360] width 268 height 164
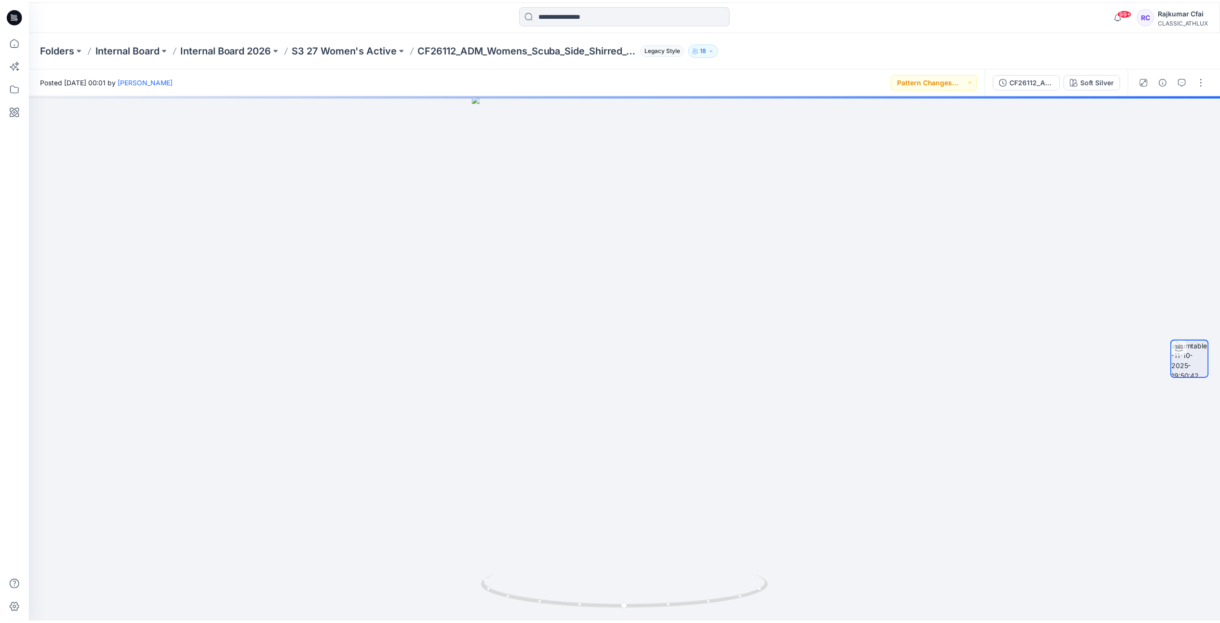
scroll to position [1205, 0]
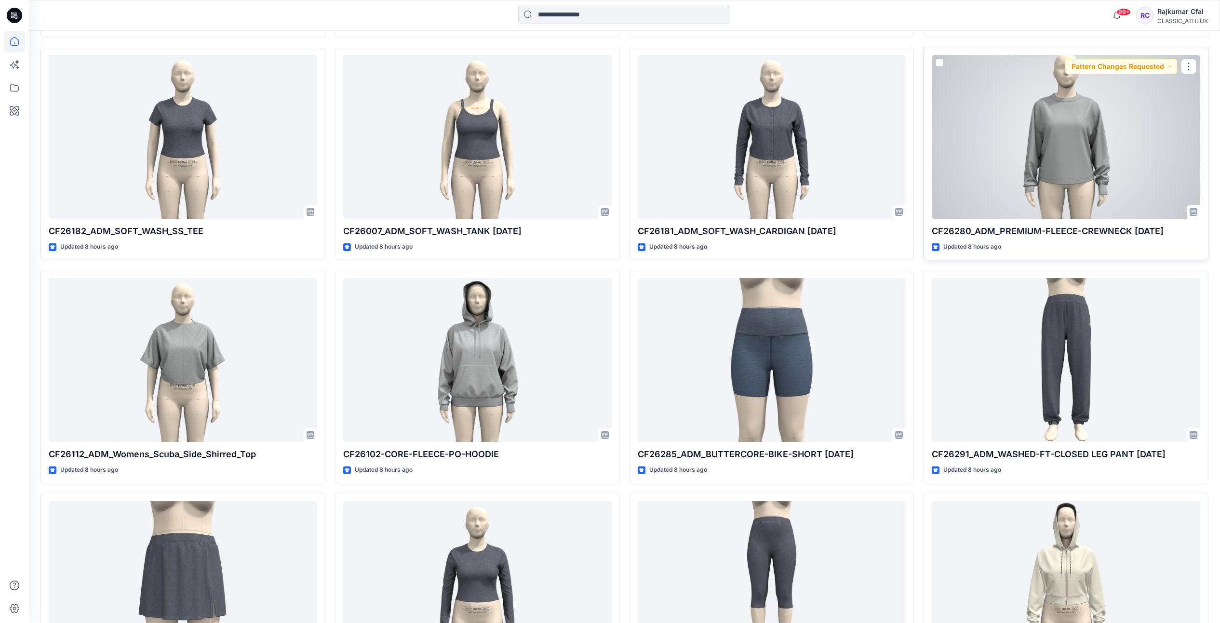
click at [1043, 159] on div at bounding box center [1066, 137] width 268 height 164
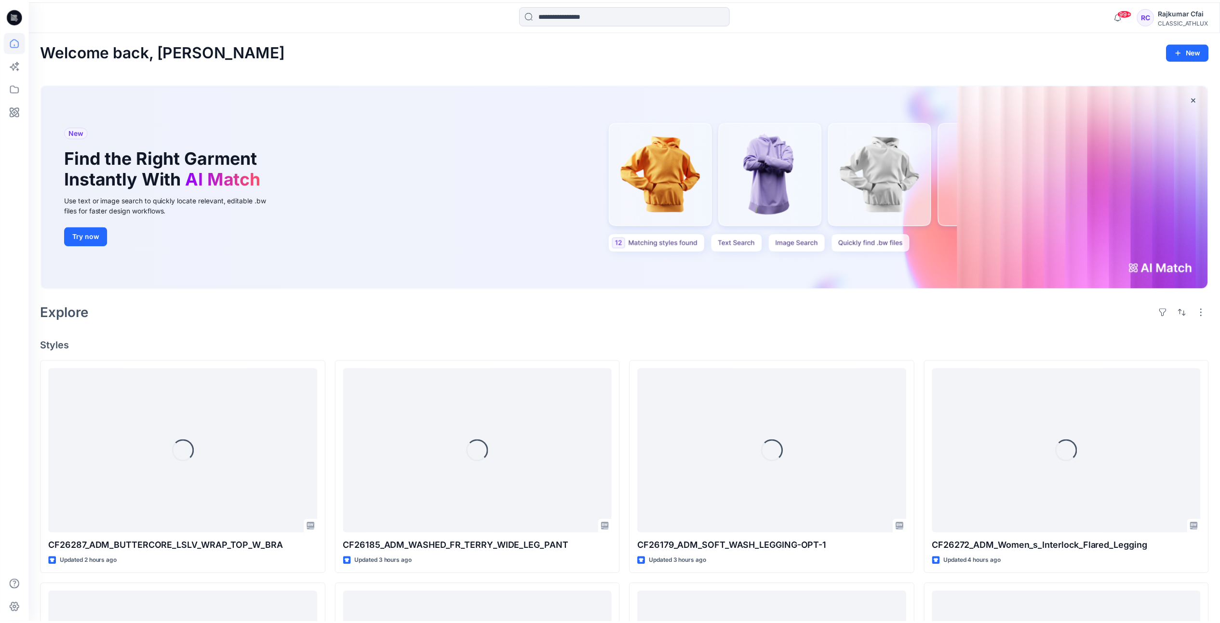
scroll to position [1205, 0]
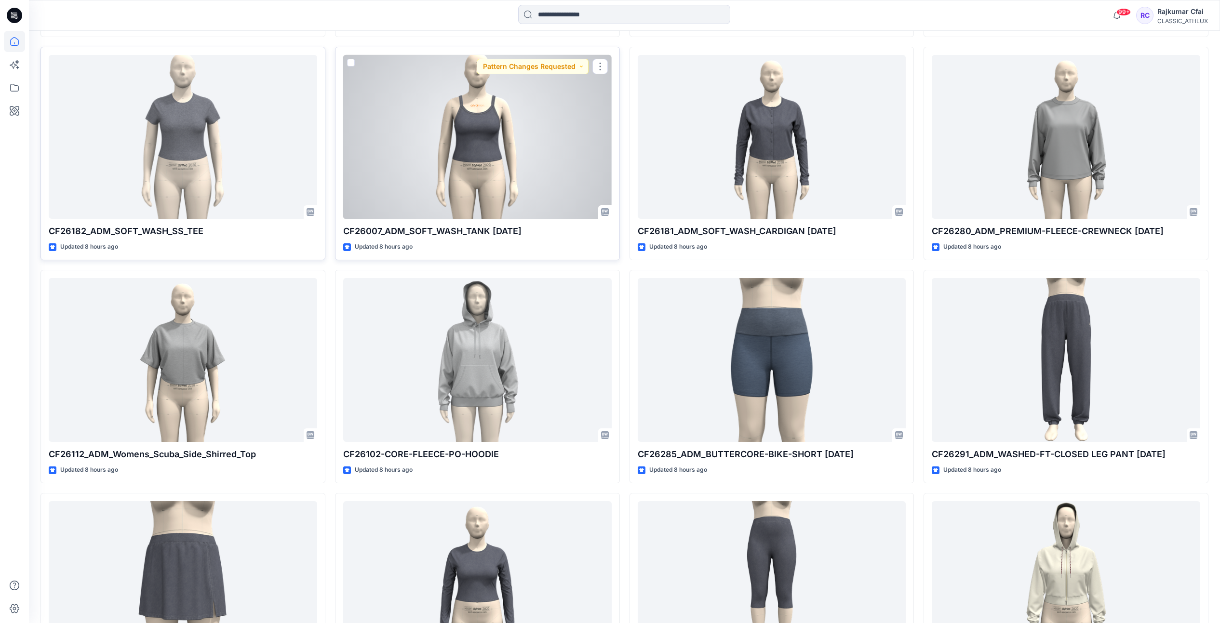
click at [481, 146] on div at bounding box center [477, 137] width 268 height 164
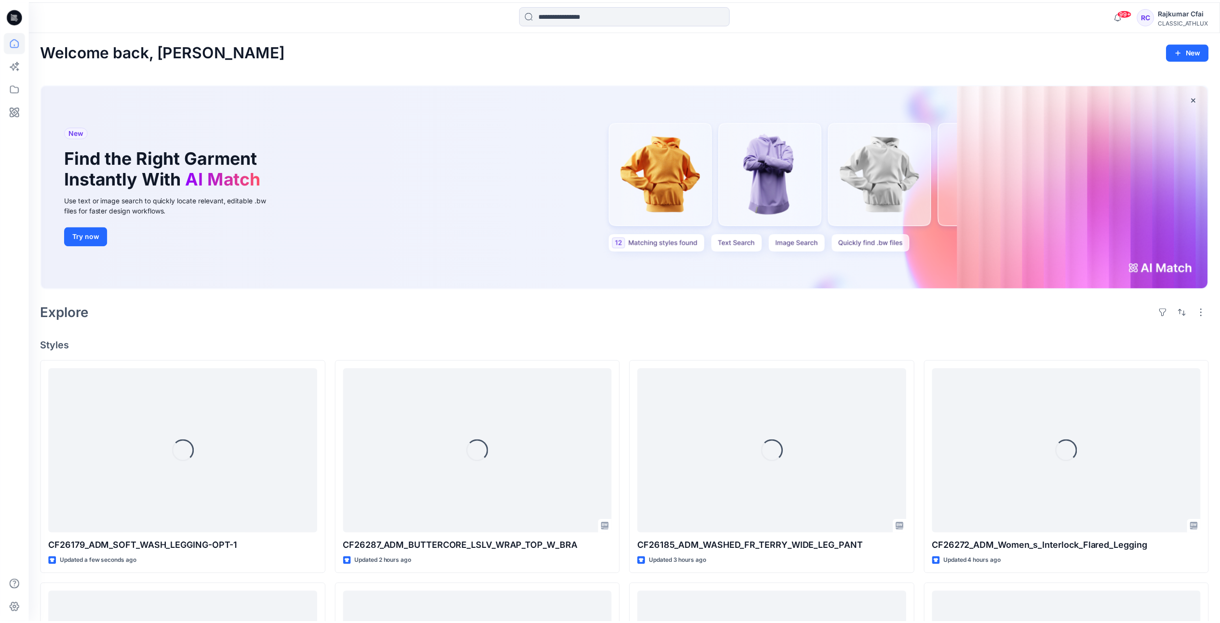
scroll to position [1205, 0]
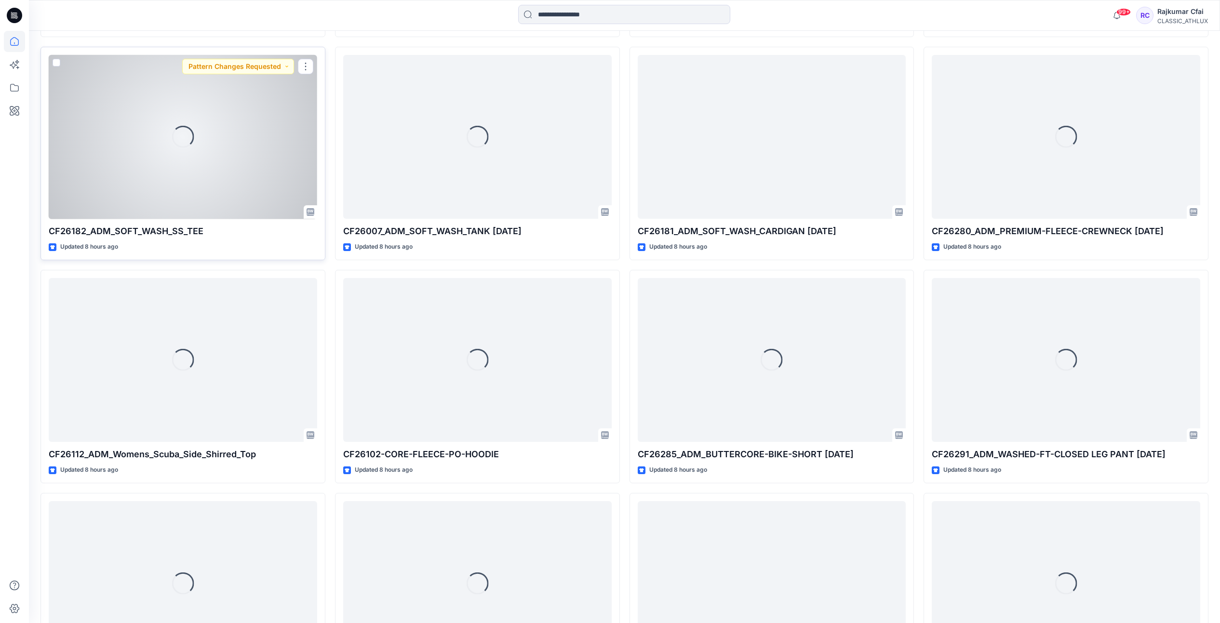
click at [239, 118] on div "Loading..." at bounding box center [183, 137] width 268 height 164
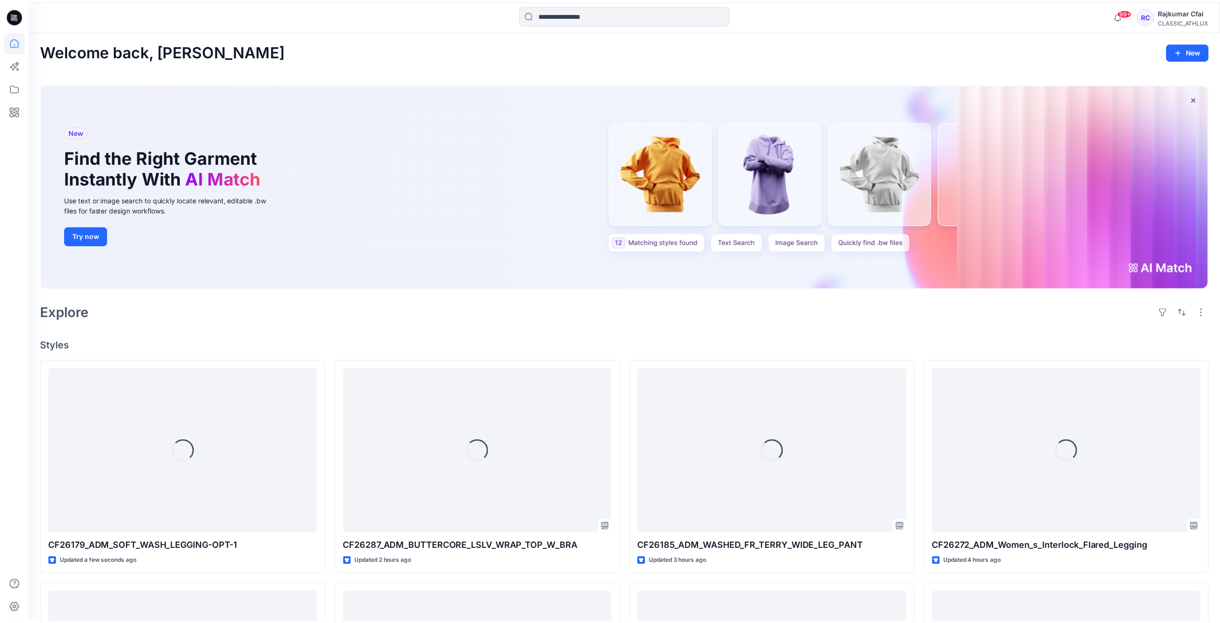
scroll to position [1205, 0]
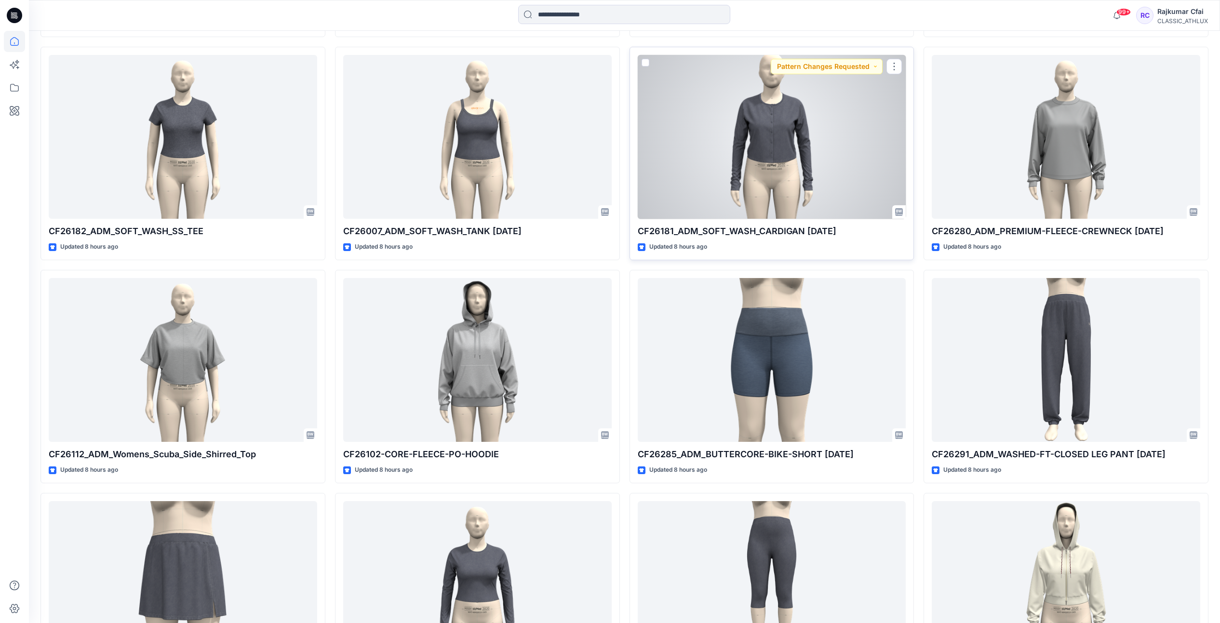
click at [758, 150] on div at bounding box center [772, 137] width 268 height 164
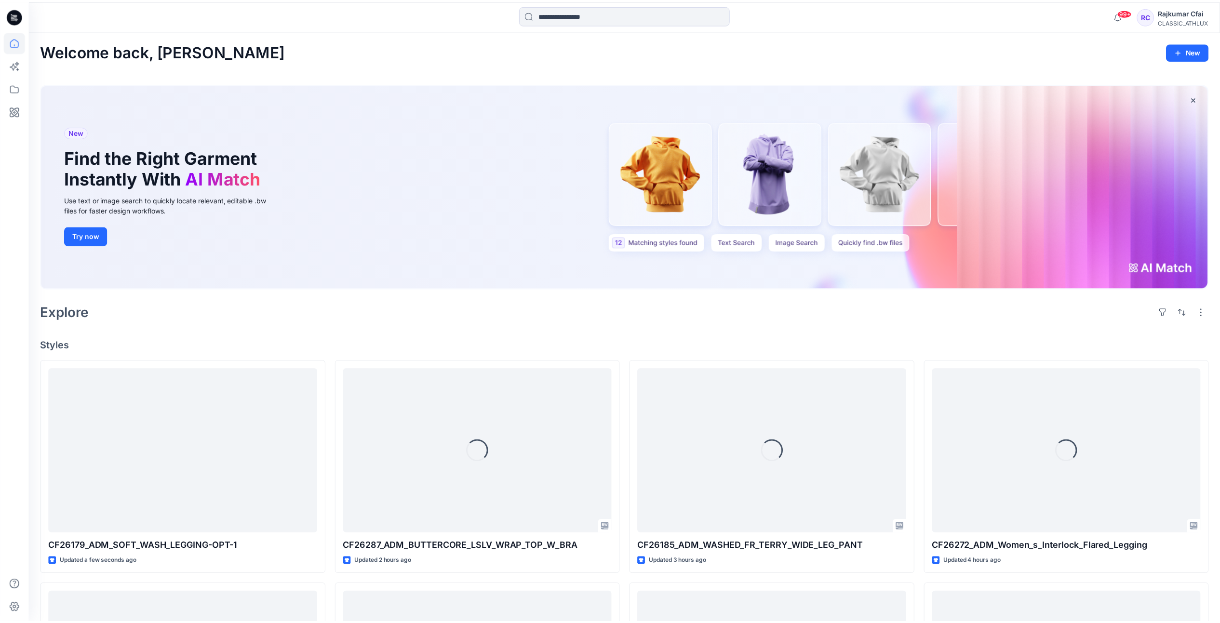
scroll to position [1205, 0]
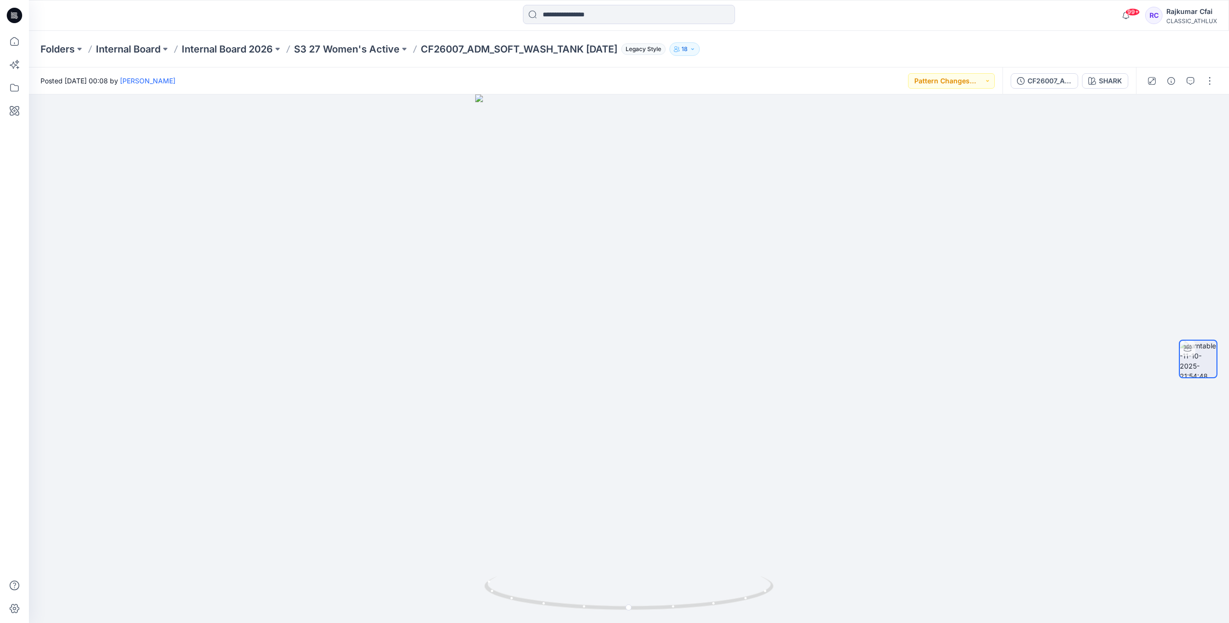
click at [8, 16] on icon at bounding box center [14, 15] width 15 height 15
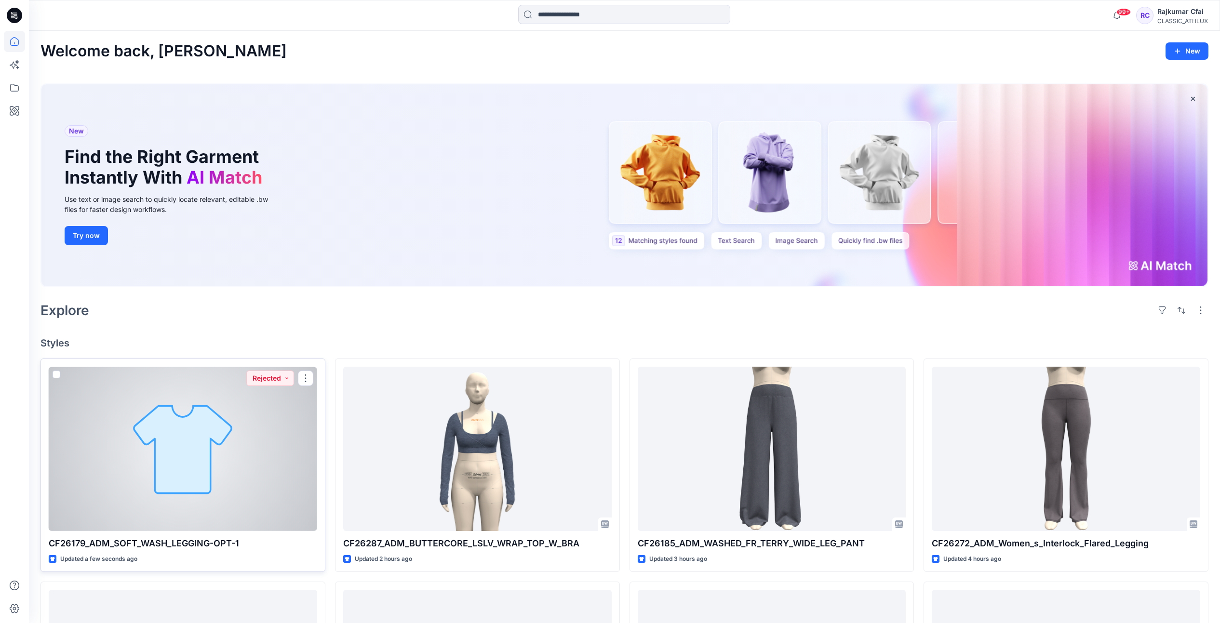
click at [209, 420] on div at bounding box center [183, 449] width 268 height 164
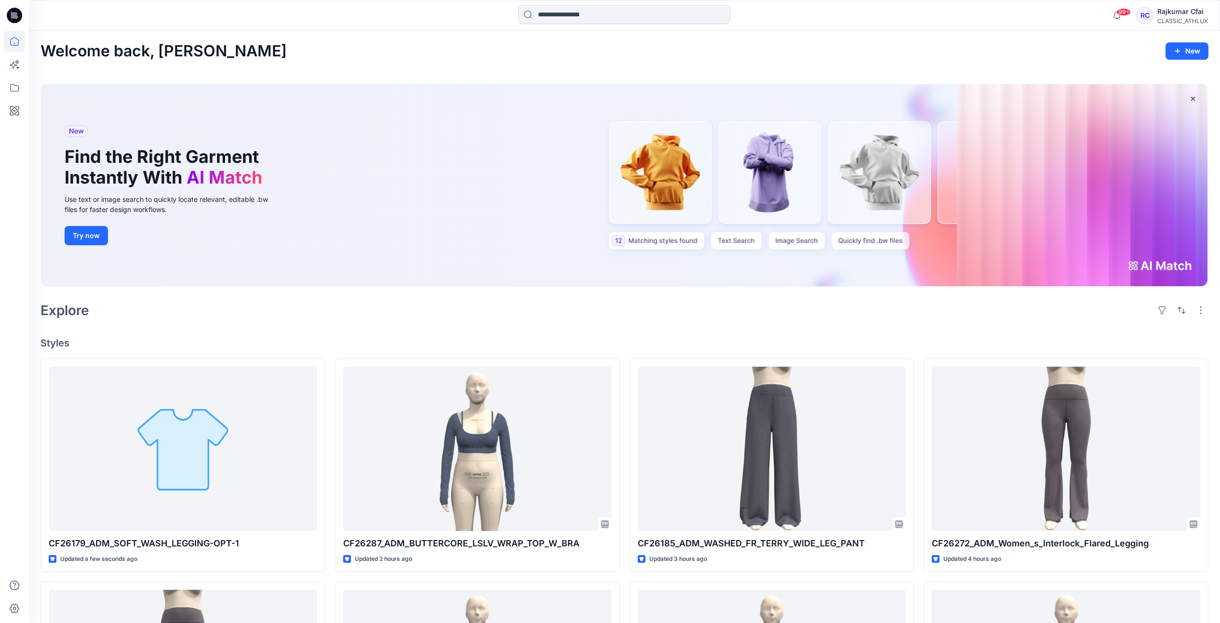
click at [15, 20] on icon at bounding box center [14, 15] width 15 height 15
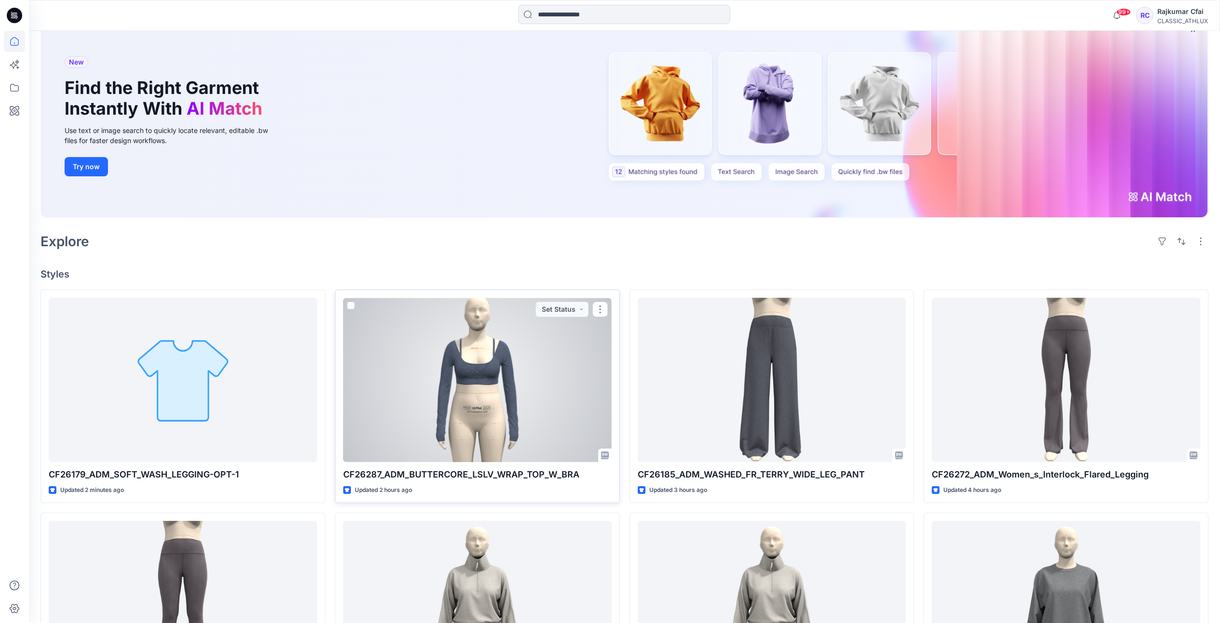
scroll to position [120, 0]
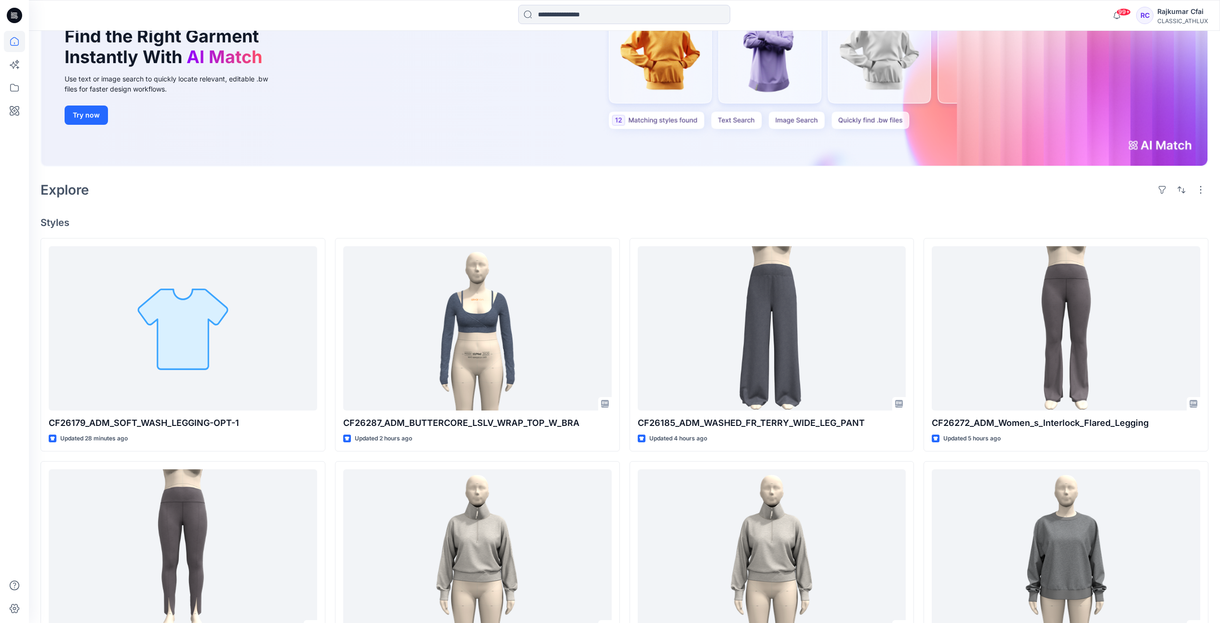
drag, startPoint x: 498, startPoint y: 196, endPoint x: 481, endPoint y: 199, distance: 17.0
click at [498, 197] on div "Explore" at bounding box center [624, 189] width 1168 height 23
